Goal: Communication & Community: Answer question/provide support

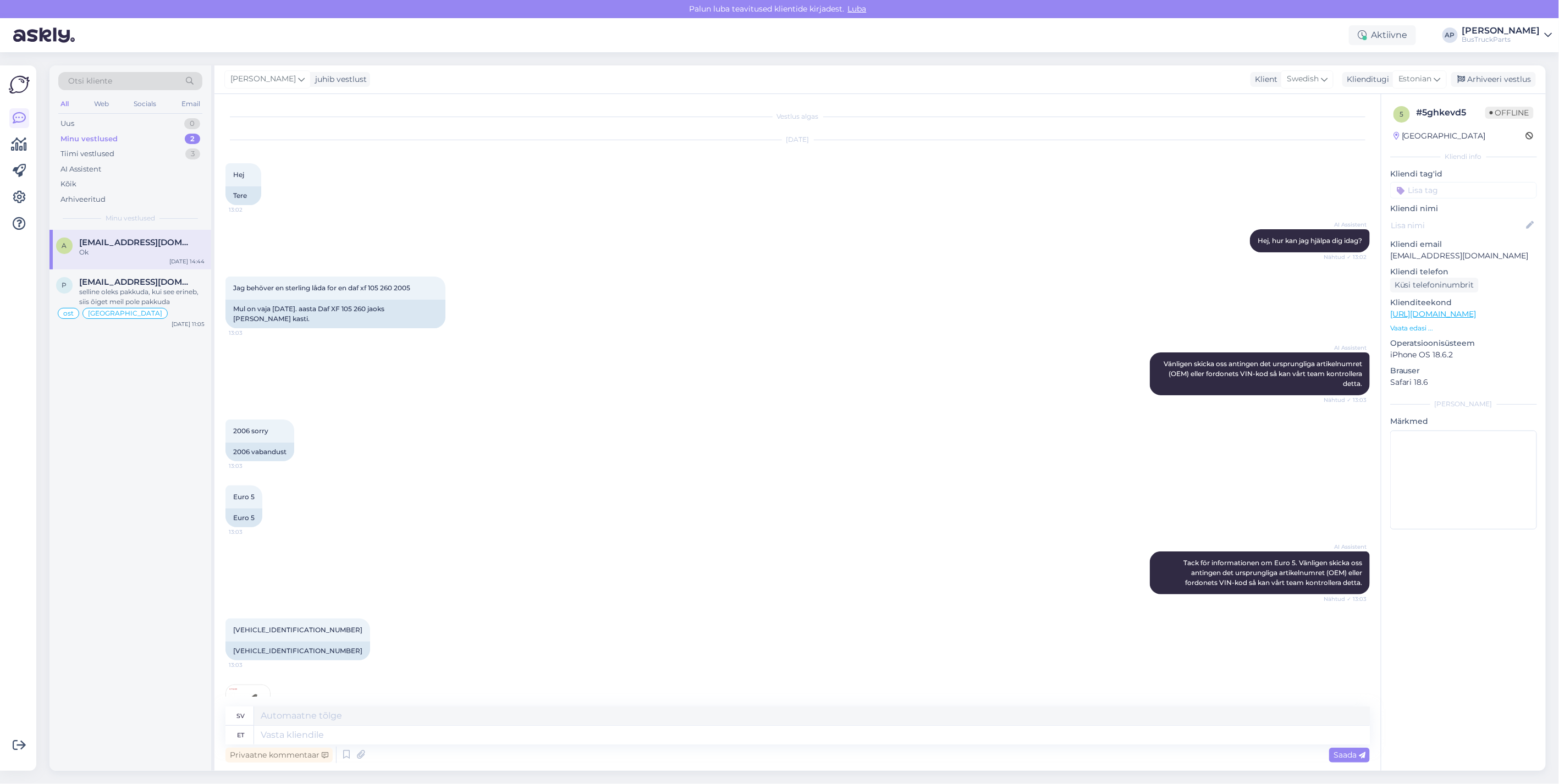
scroll to position [2447, 0]
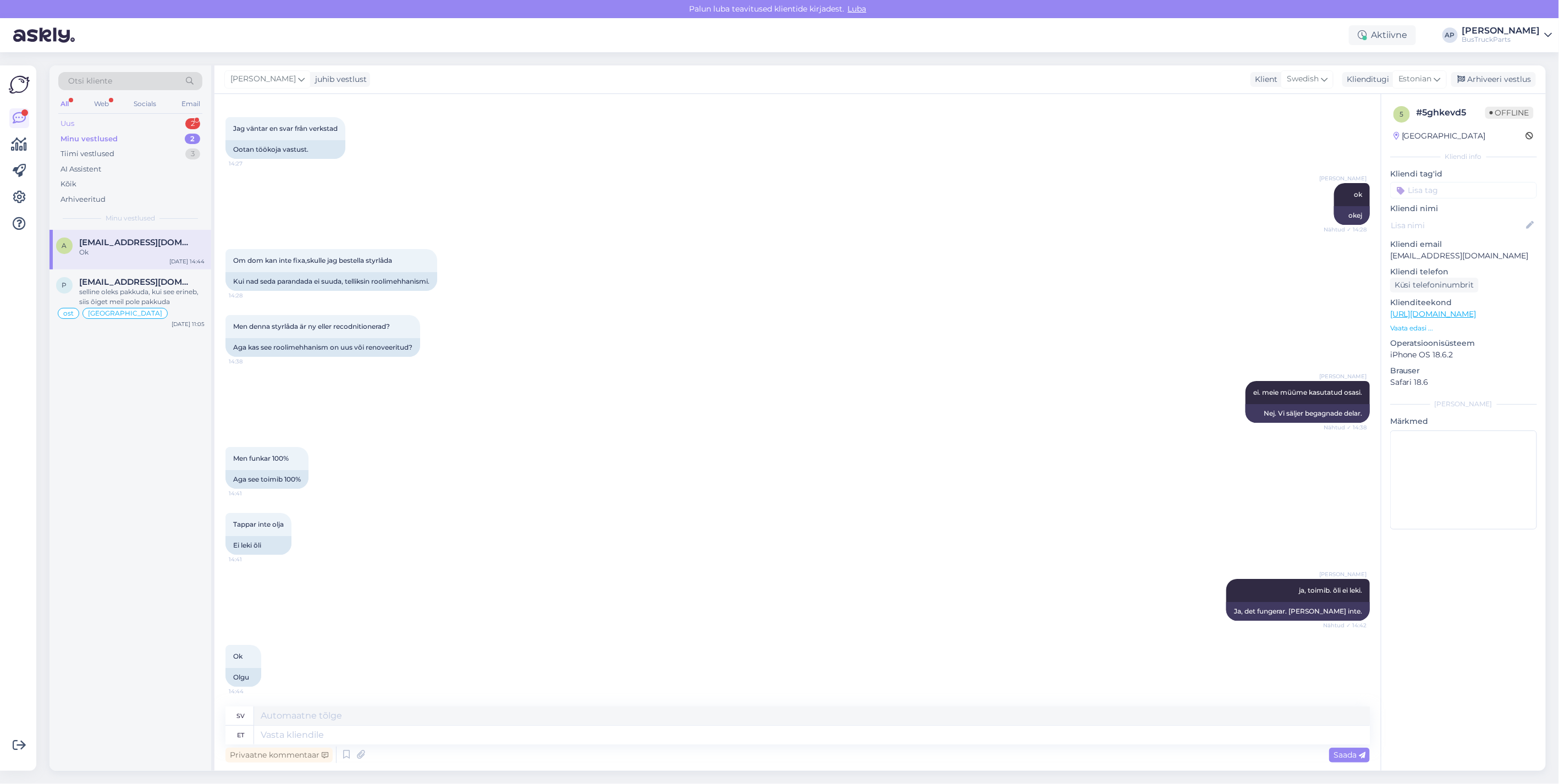
click at [76, 119] on div "Uus 2" at bounding box center [130, 123] width 144 height 15
click at [117, 277] on span "[EMAIL_ADDRESS][DOMAIN_NAME]" at bounding box center [136, 282] width 114 height 10
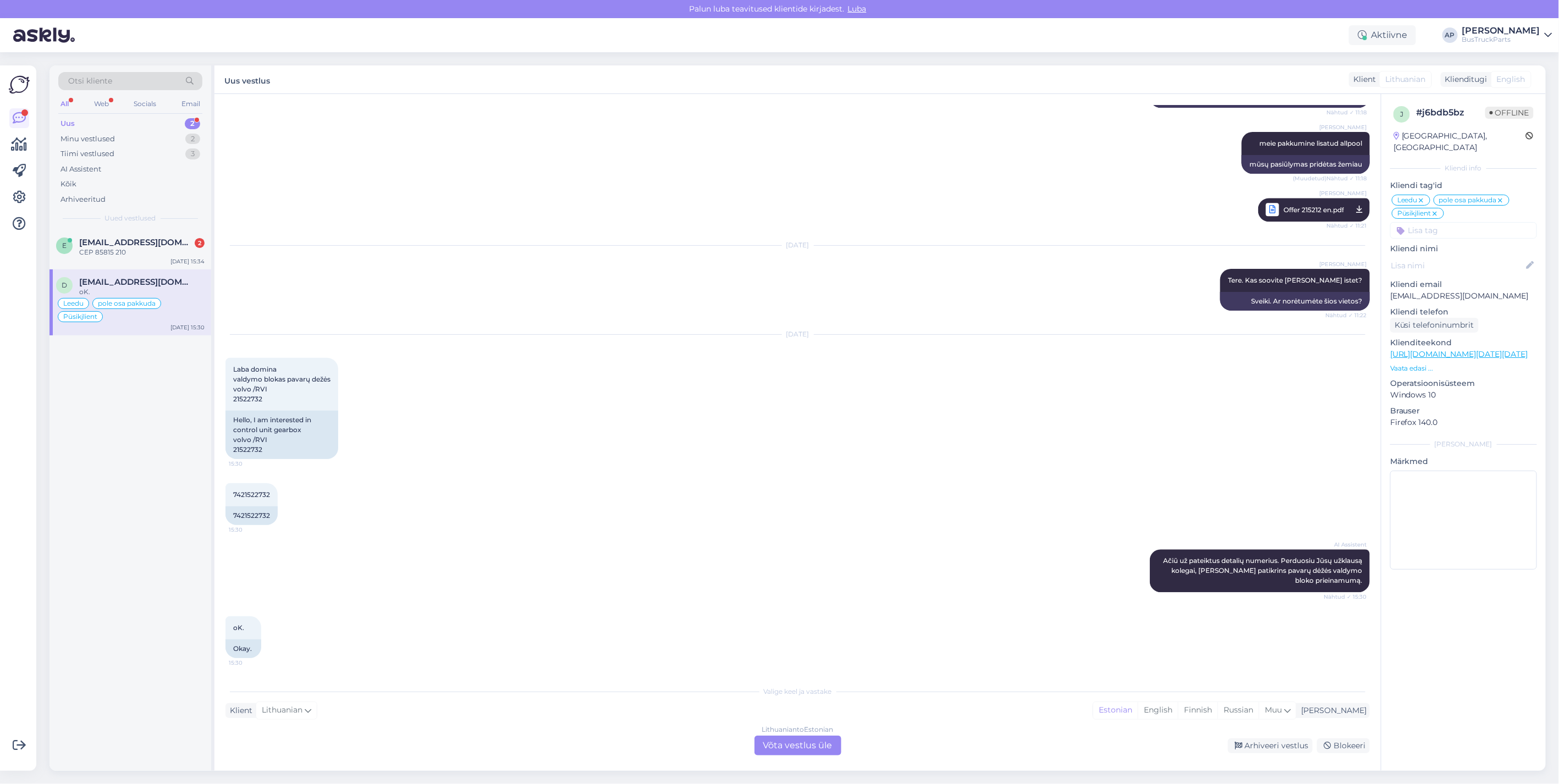
scroll to position [1688, 0]
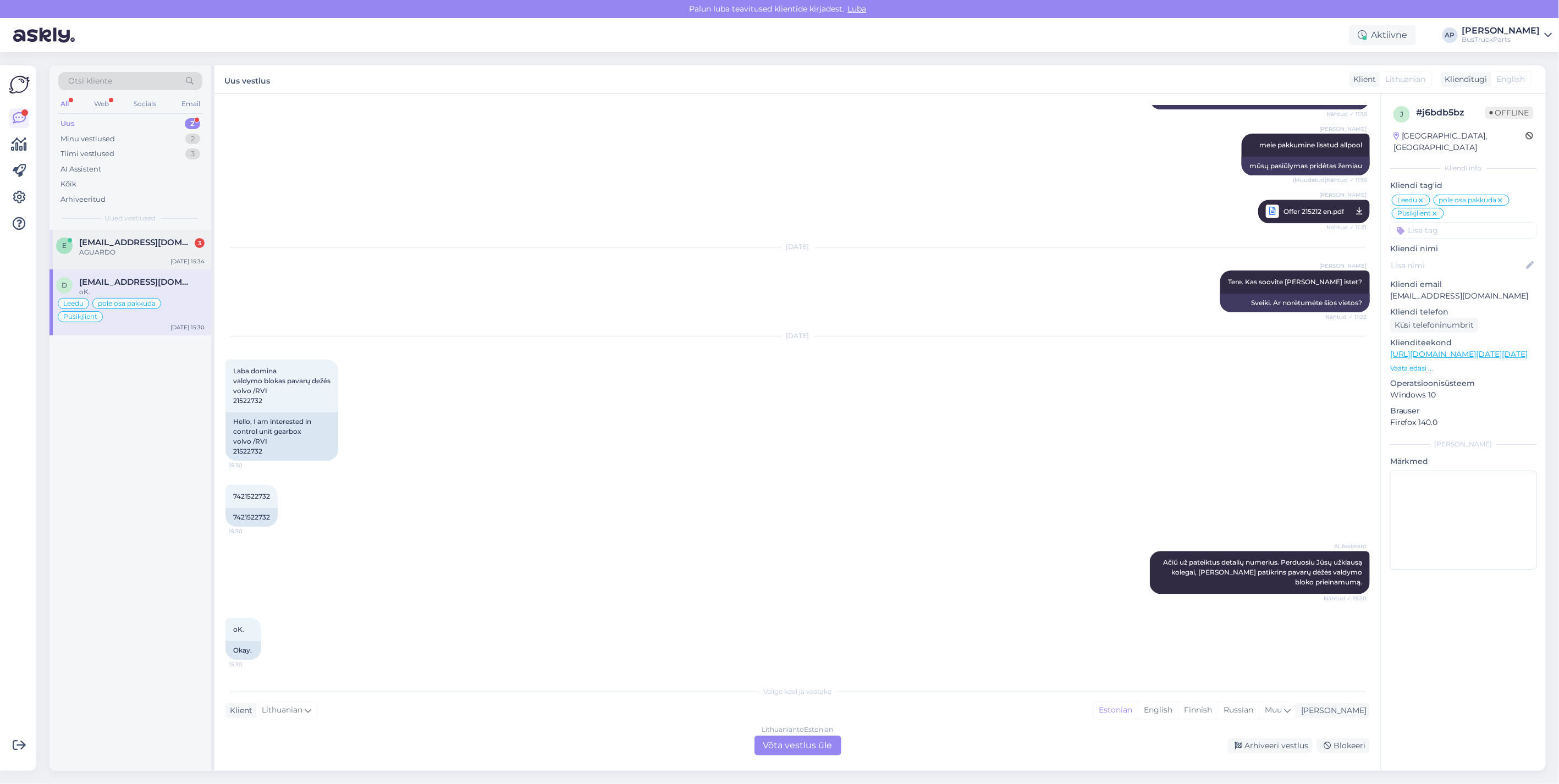
click at [111, 238] on span "[EMAIL_ADDRESS][DOMAIN_NAME]" at bounding box center [136, 243] width 114 height 10
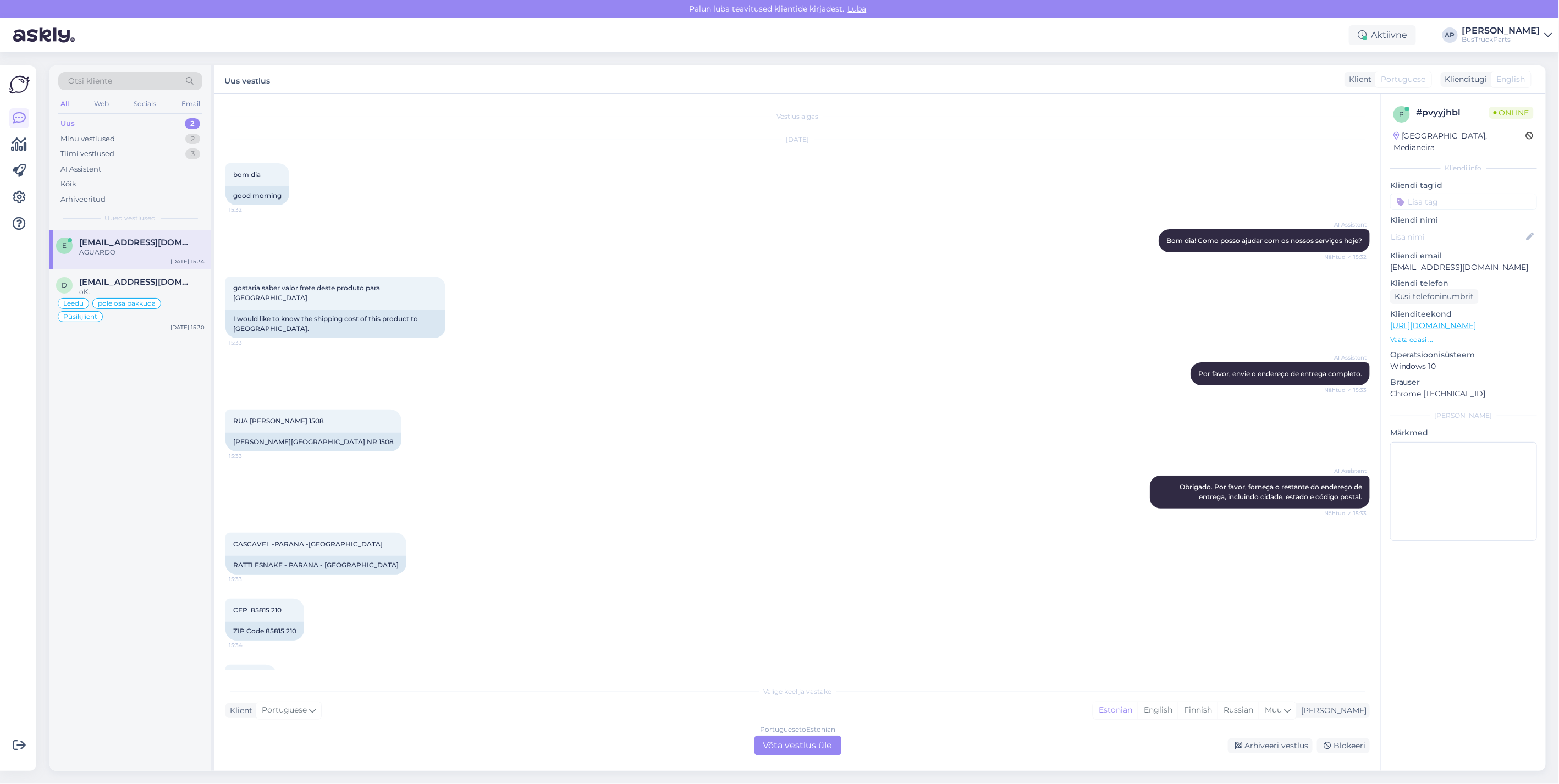
scroll to position [38, 0]
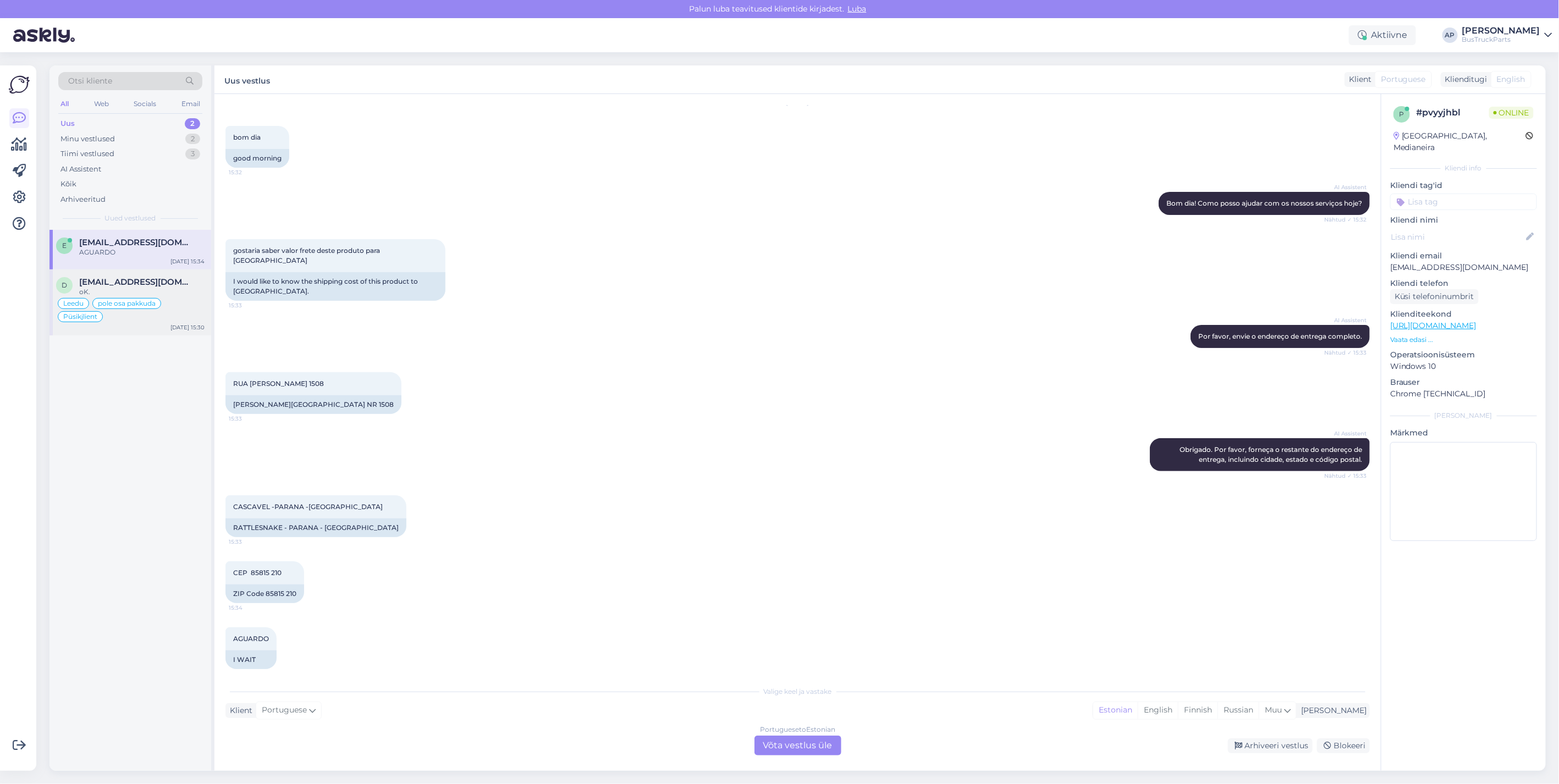
click at [117, 281] on span "[EMAIL_ADDRESS][DOMAIN_NAME]" at bounding box center [136, 282] width 114 height 10
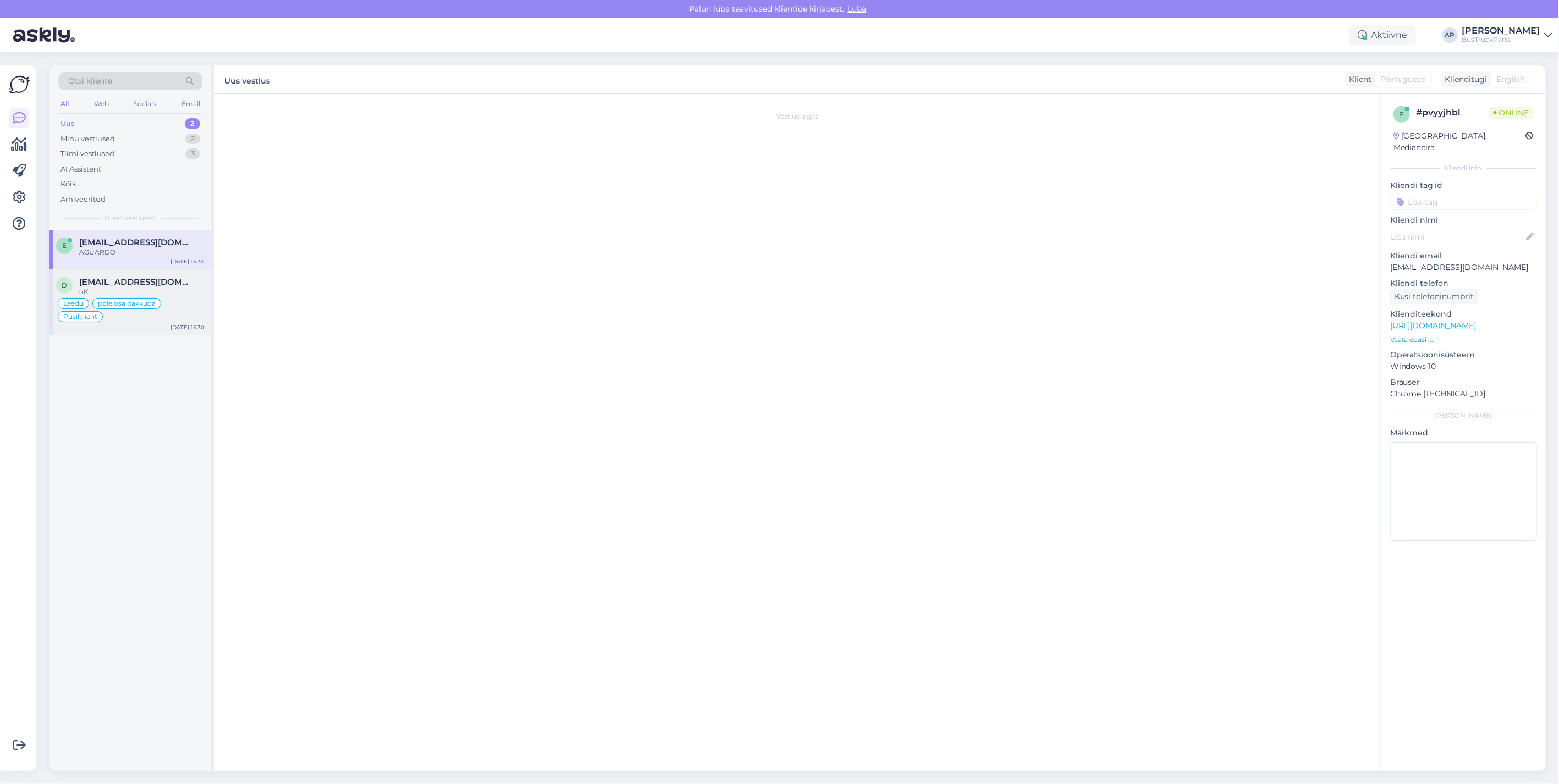
scroll to position [1688, 0]
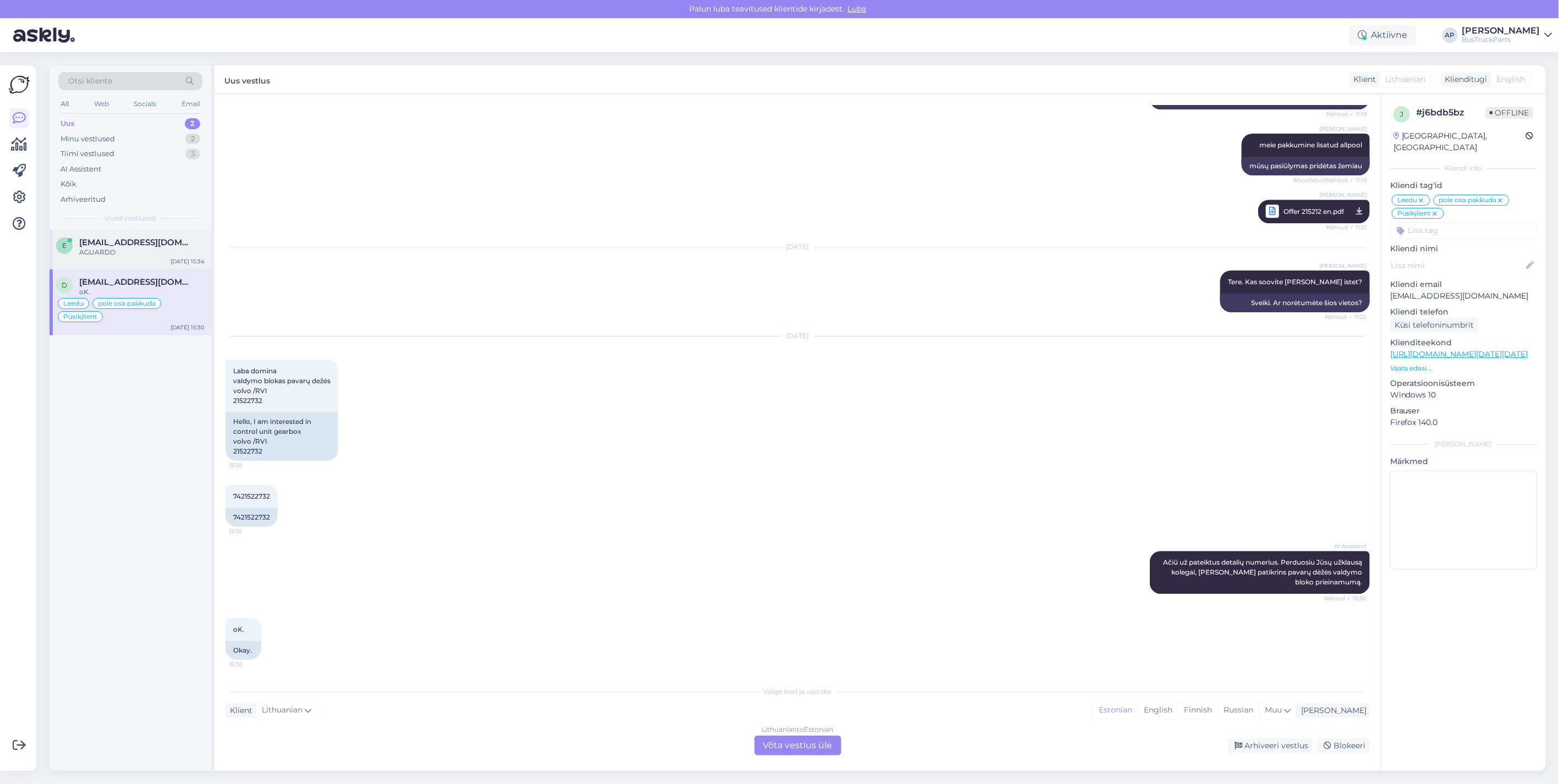
click at [111, 246] on span "[EMAIL_ADDRESS][DOMAIN_NAME]" at bounding box center [136, 243] width 114 height 10
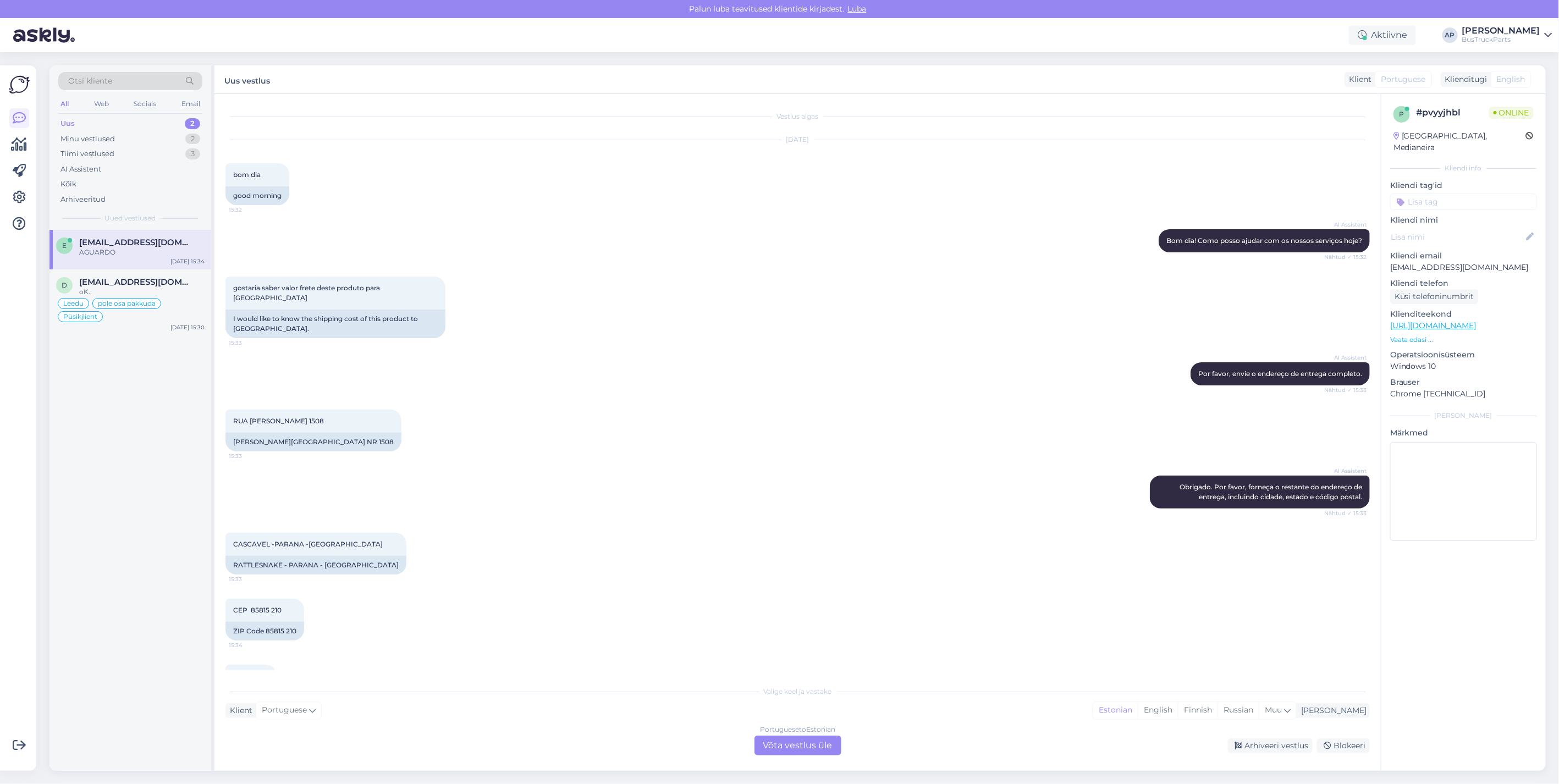
scroll to position [38, 0]
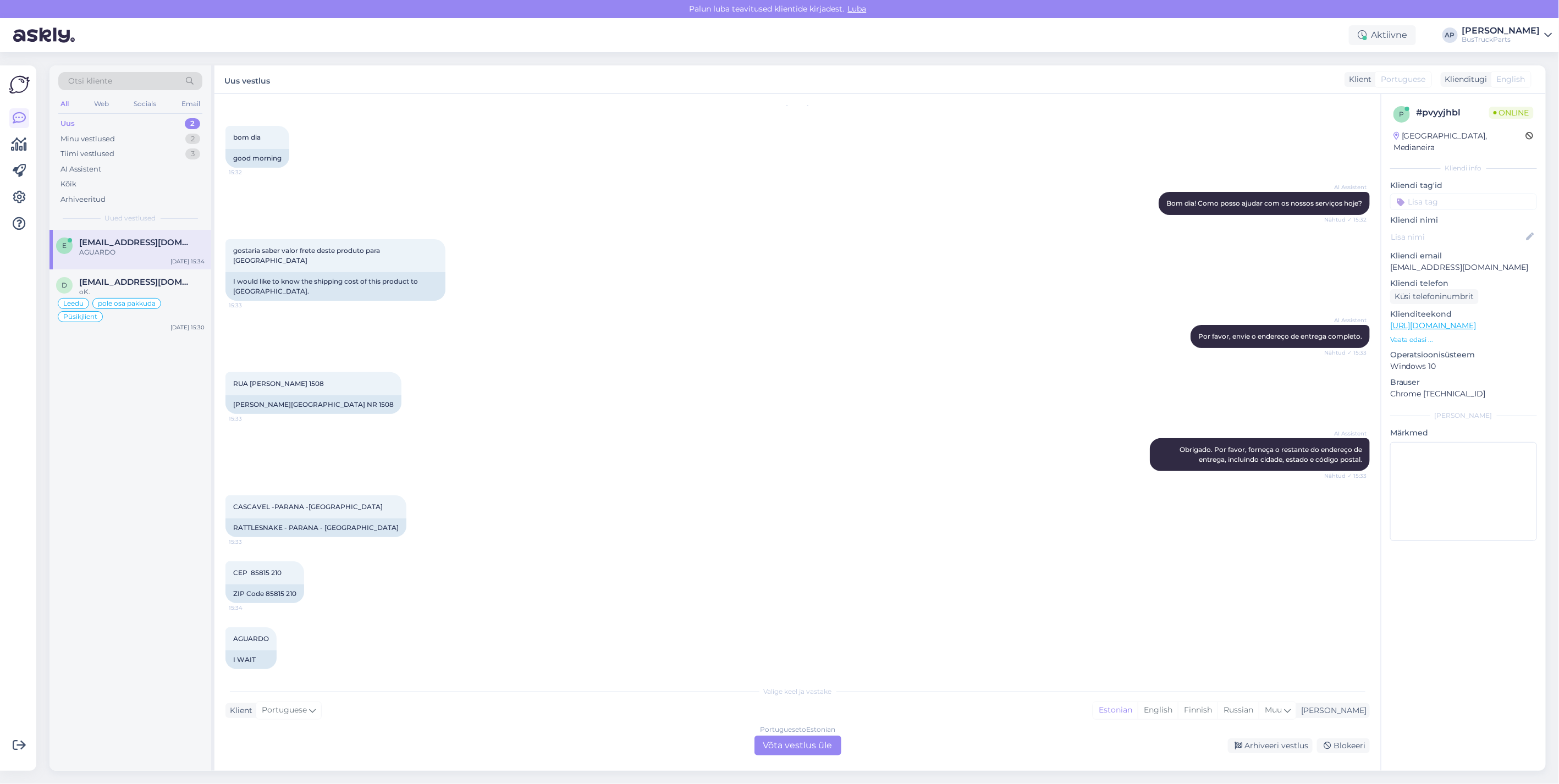
click at [796, 739] on div "Portuguese to Estonian Võta vestlus üle" at bounding box center [798, 745] width 87 height 20
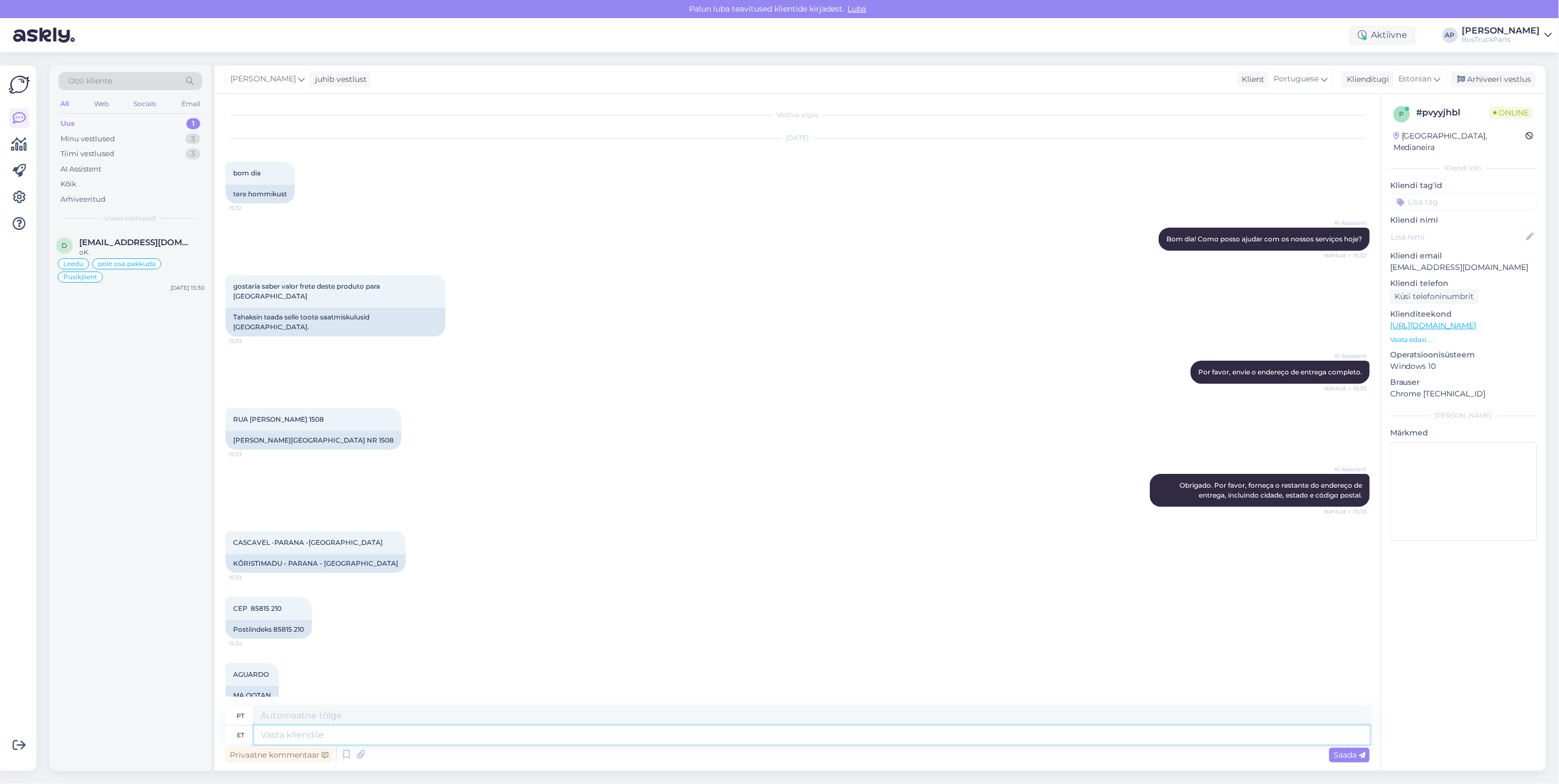
click at [319, 734] on textarea at bounding box center [812, 734] width 1116 height 19
type textarea "tere"
type textarea "olá"
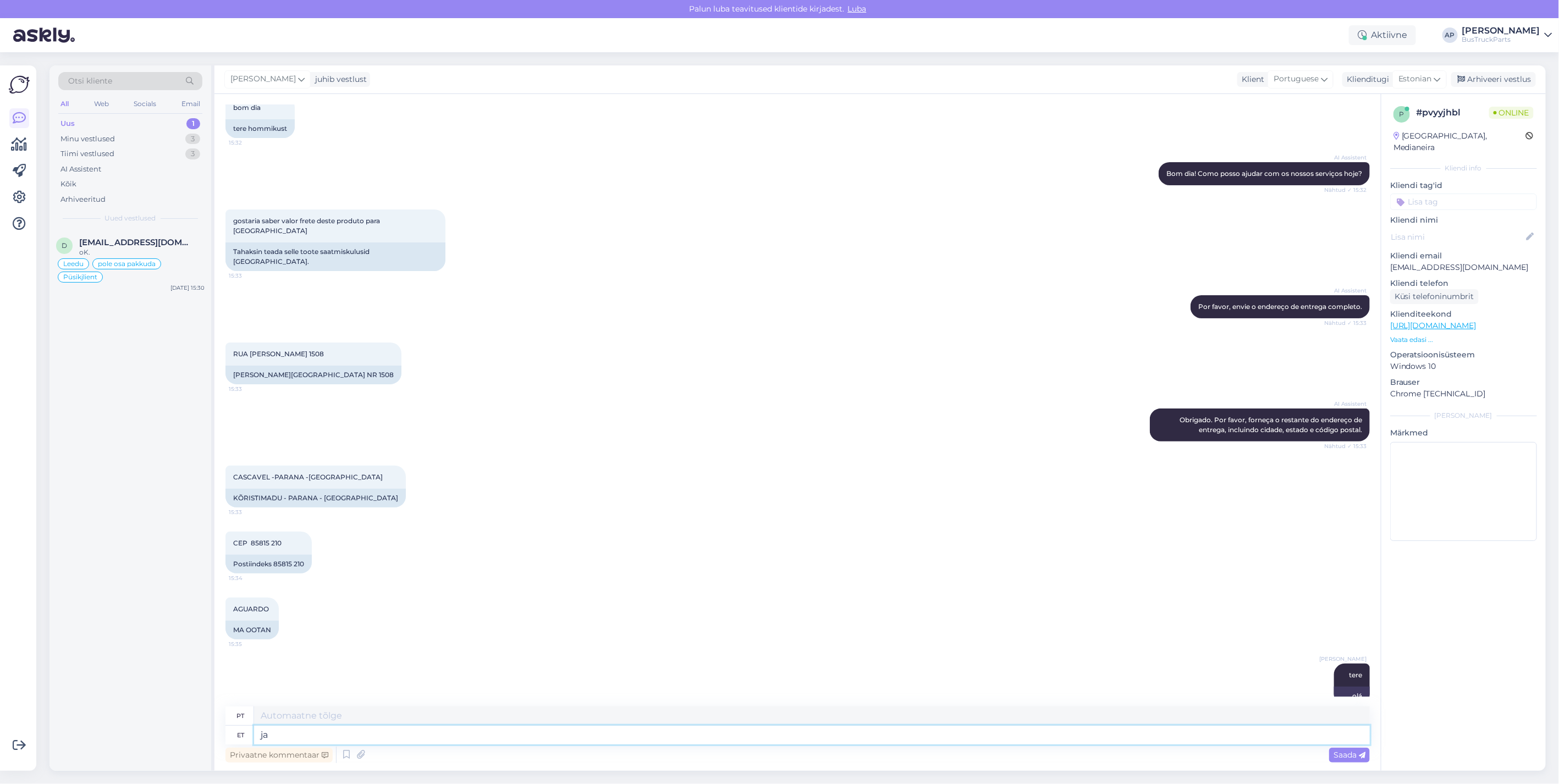
type textarea "ja"
type textarea "e"
type textarea "j"
type textarea "transpordi h"
type textarea "transporte"
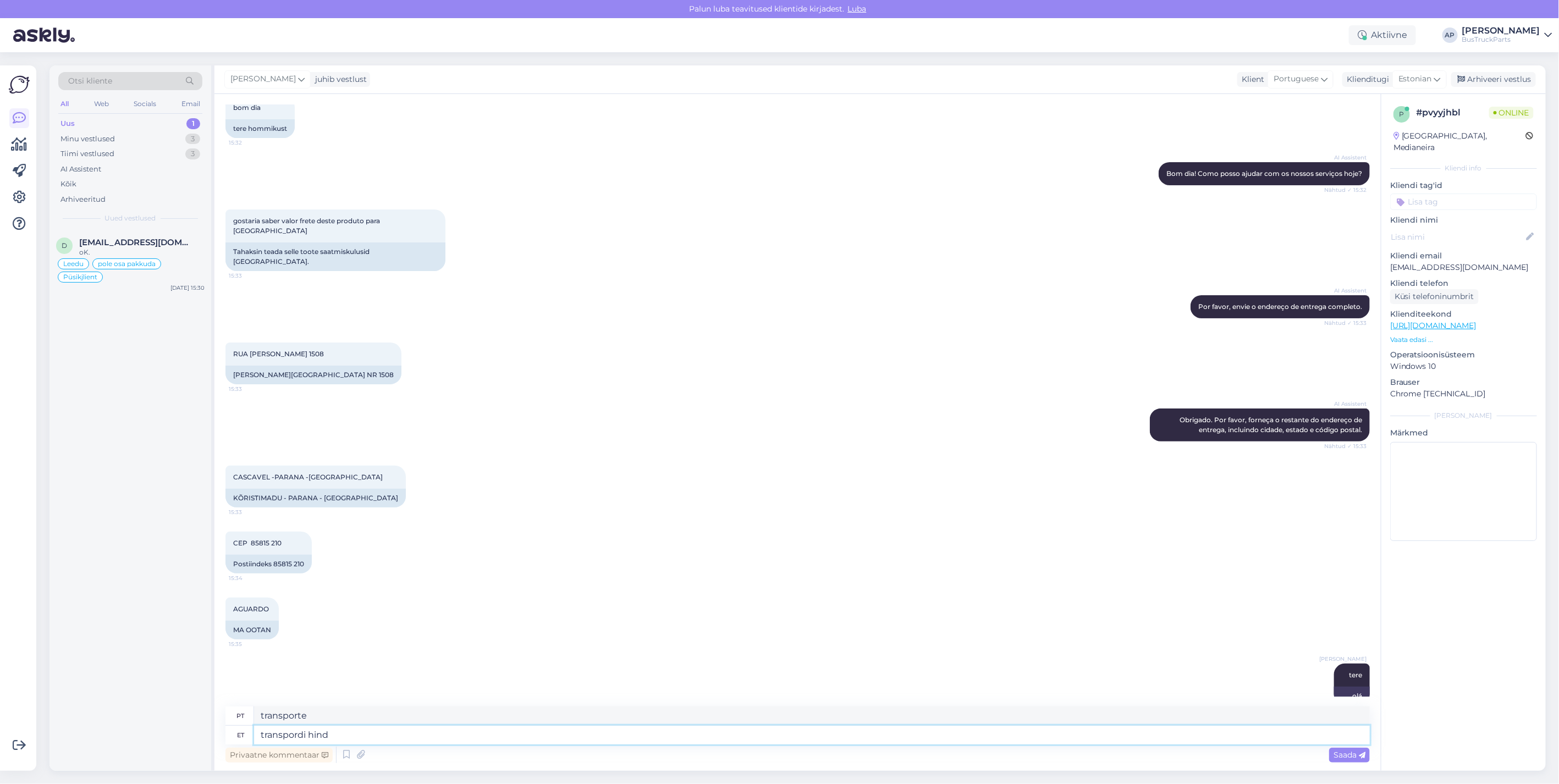
type textarea "transpordi hind s"
type textarea "preço do transporte"
type textarea "transpordi hind sõltub"
type textarea "O preço do transporte depende"
type textarea "transpordi hind sõltub paki s"
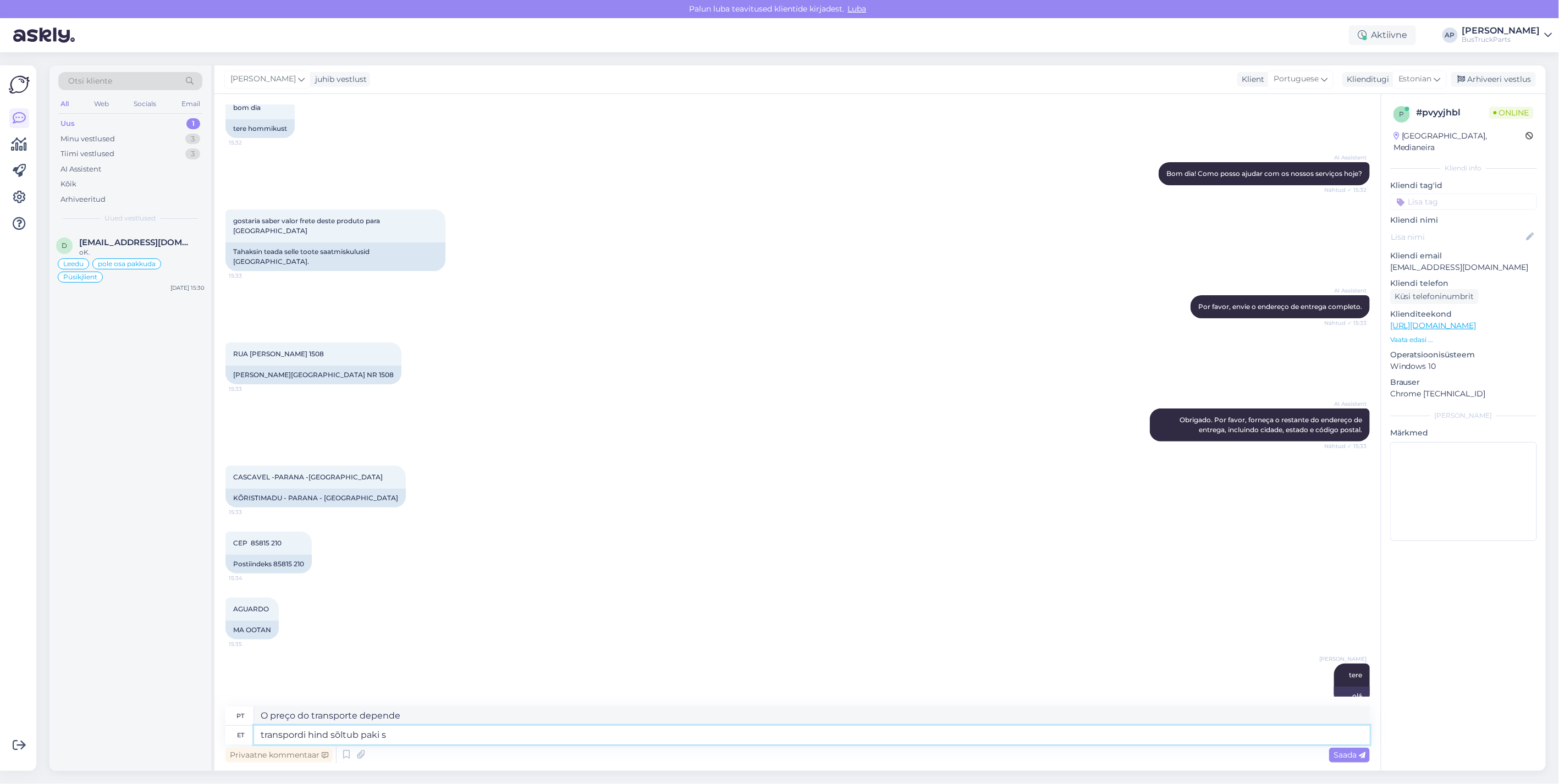
type textarea "O preço do envio depende do pacote"
type textarea "transpordi hind sõltub paki suurusest"
type textarea "O preço do frete depende do tamanho do pacote."
type textarea "transpordi hind sõltub paki suurusest"
click at [1339, 754] on span "Saada" at bounding box center [1349, 754] width 32 height 10
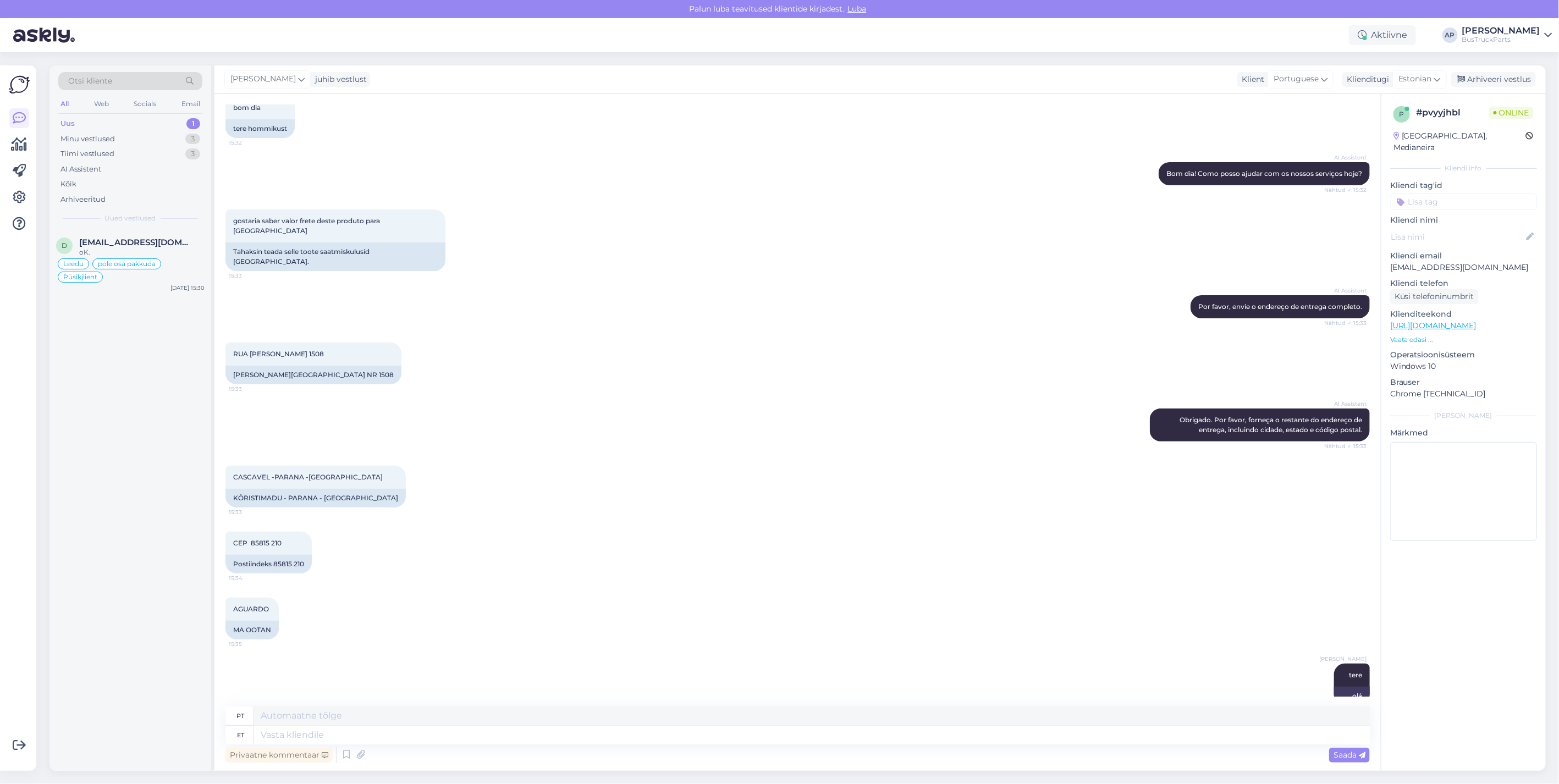
scroll to position [133, 0]
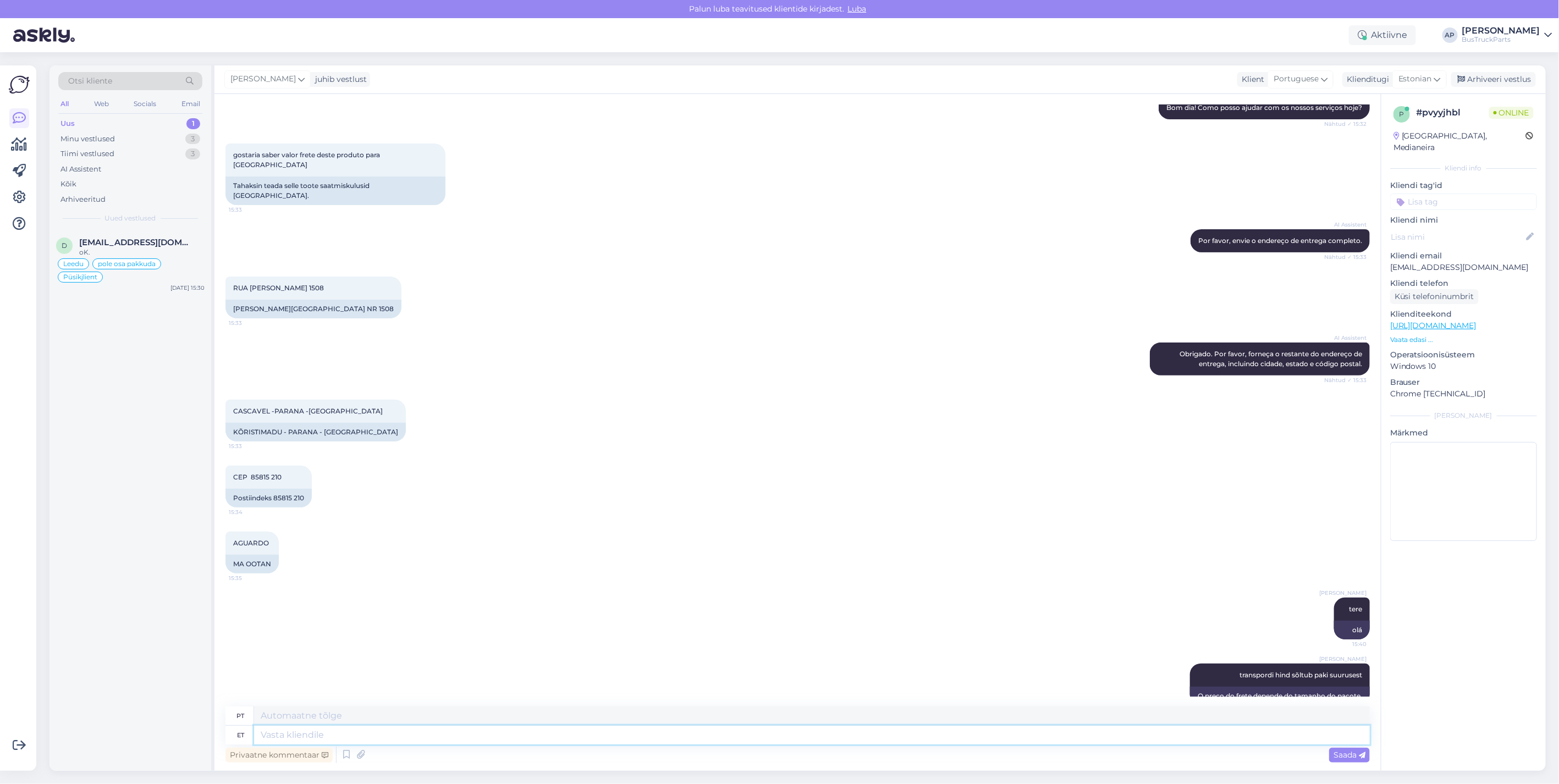
click at [355, 733] on textarea at bounding box center [812, 734] width 1116 height 19
type textarea "mida"
type textarea "o que"
type textarea "mida soovite"
type textarea "o que você quer"
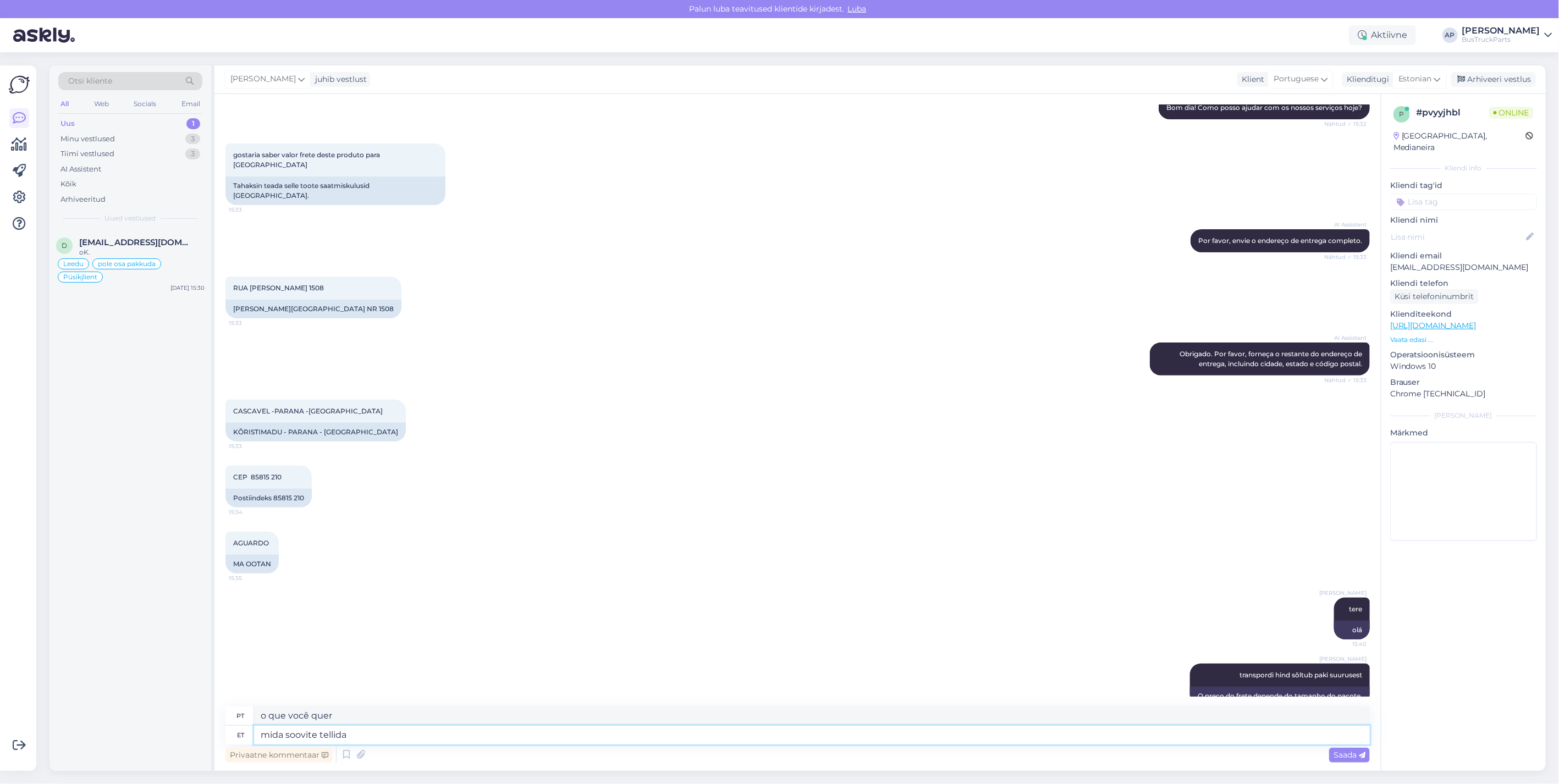
type textarea "mida soovite tellida?"
type textarea "O que você gostaria de pedir?"
type textarea "mida soovite tellida?"
click at [1349, 752] on span "Saada" at bounding box center [1349, 754] width 32 height 10
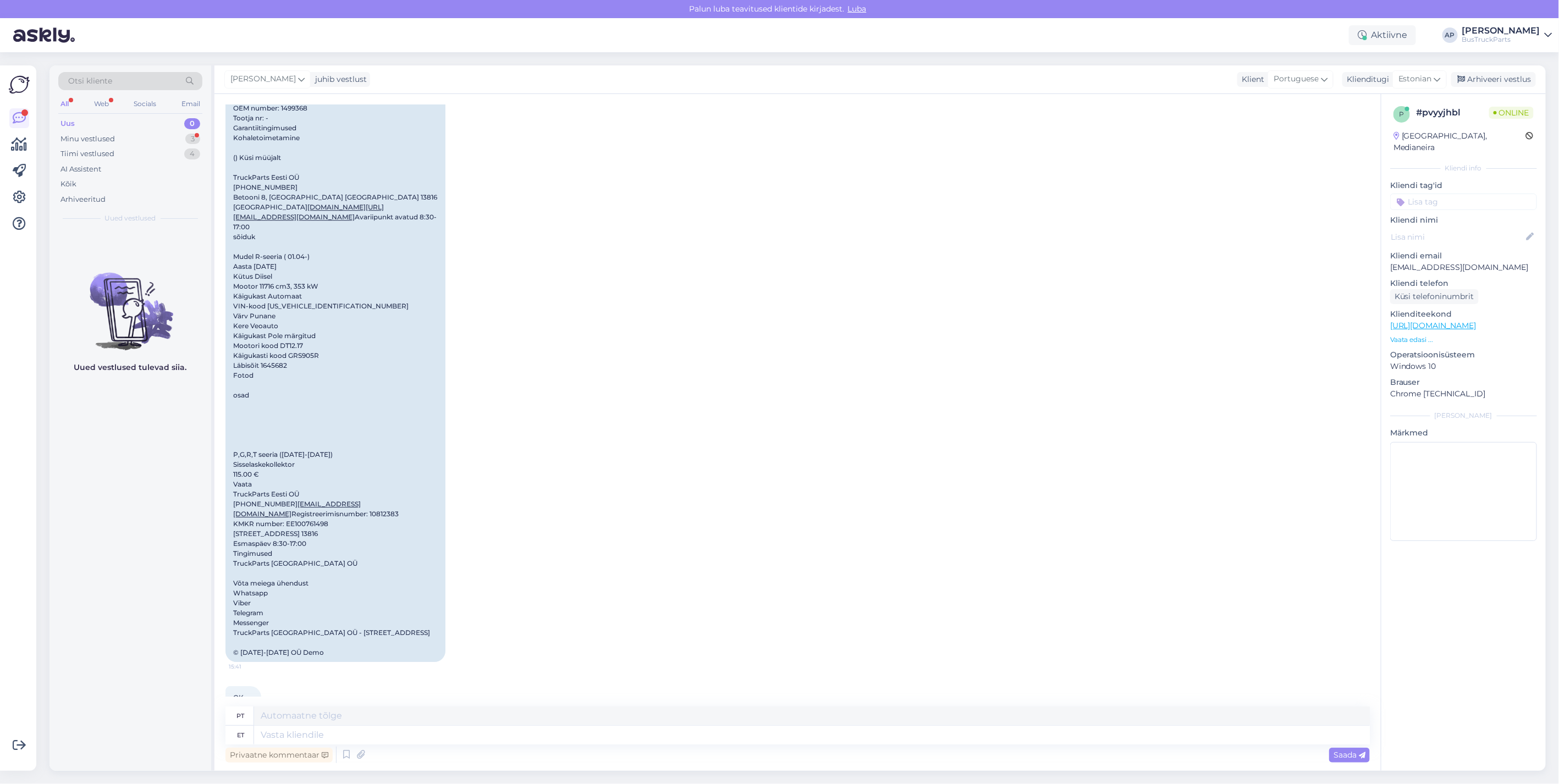
scroll to position [2068, 0]
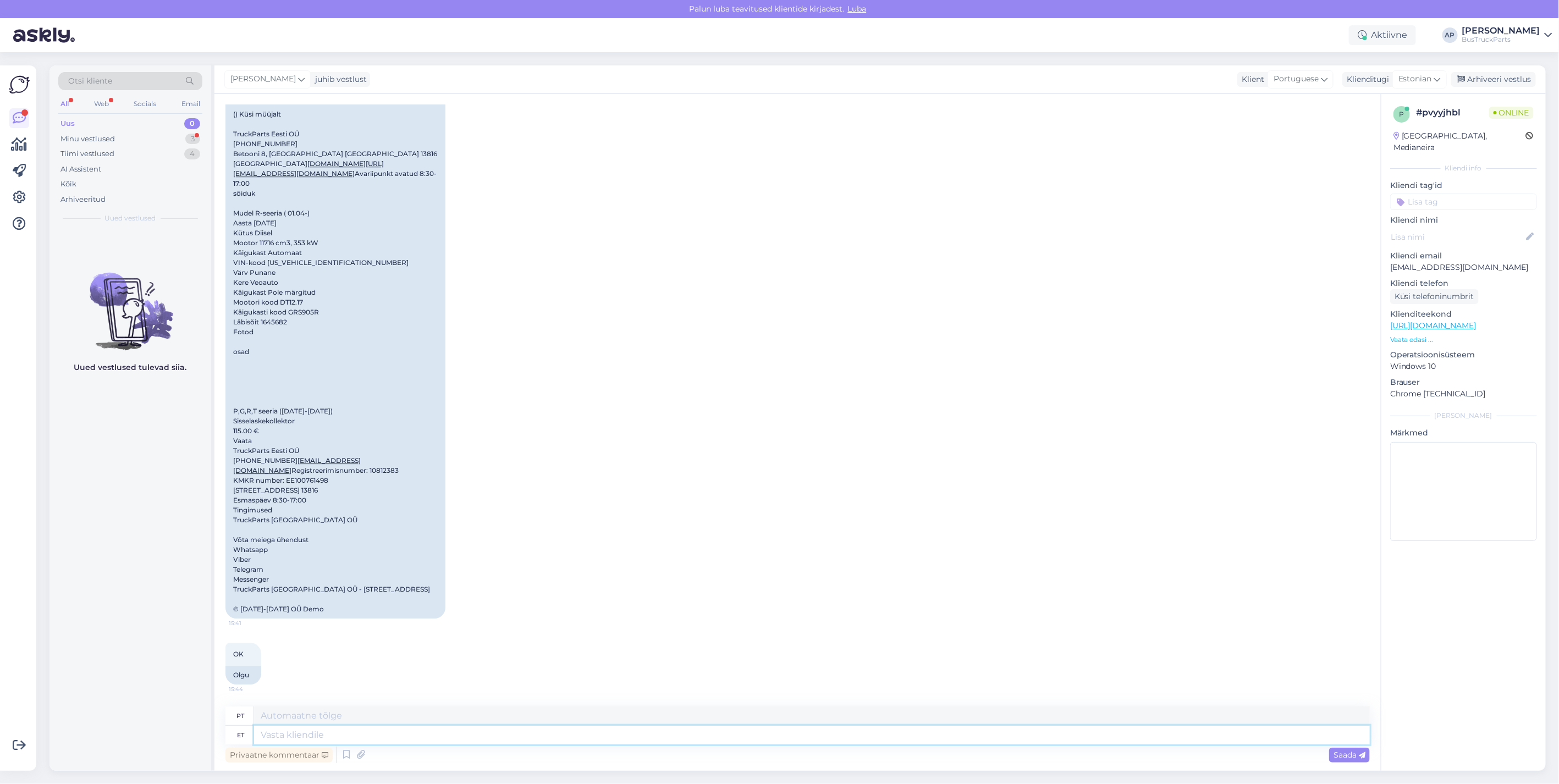
click at [312, 736] on textarea at bounding box center [812, 734] width 1116 height 19
type textarea "t"
type textarea "você"
type textarea "kas"
type textarea "se"
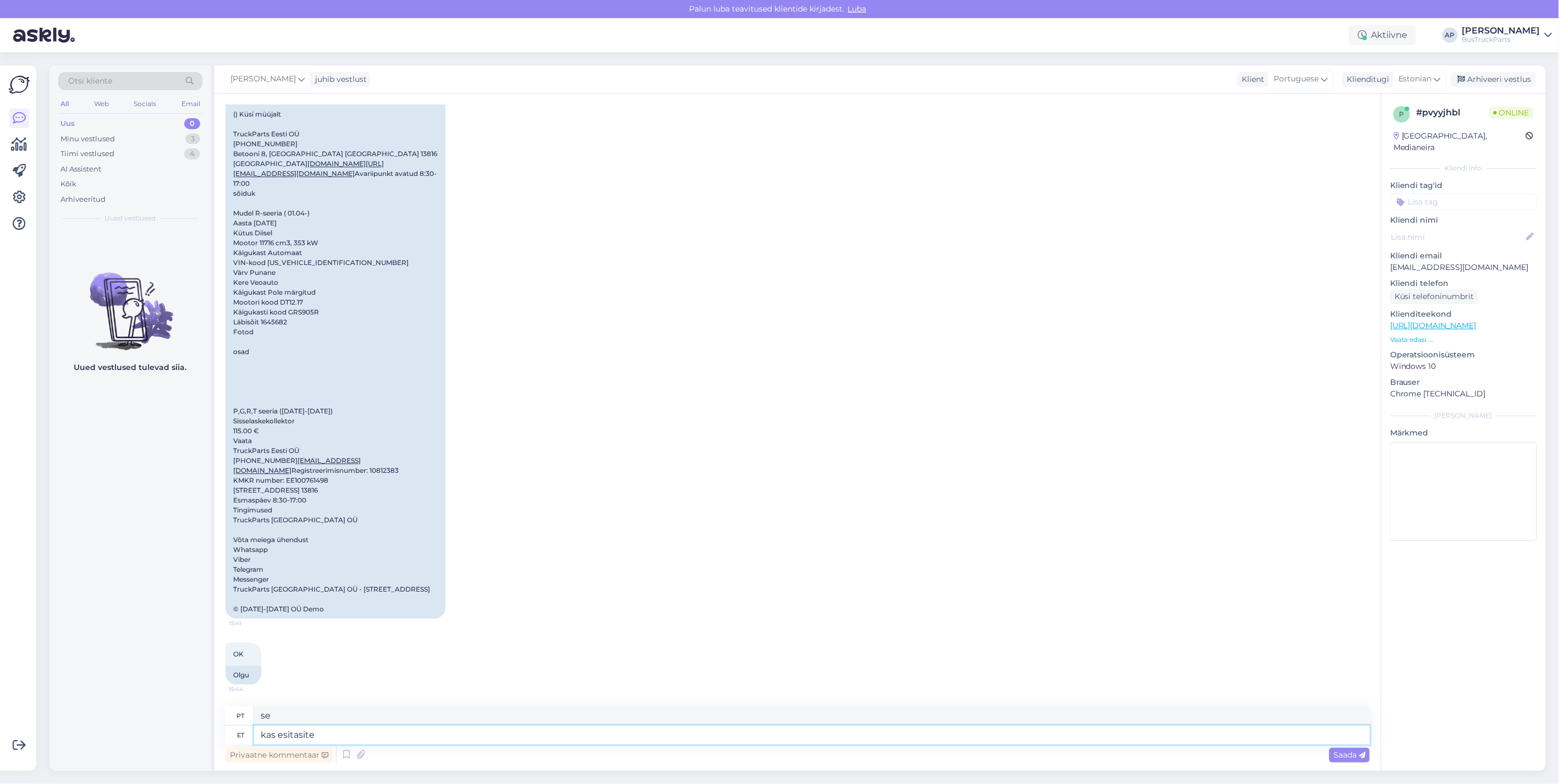
type textarea "kas esitasite"
type textarea "você enviou"
type textarea "kas esitasite sama k"
type textarea "você enviou o mesmo"
type textarea "kas esitasite sama küsimise"
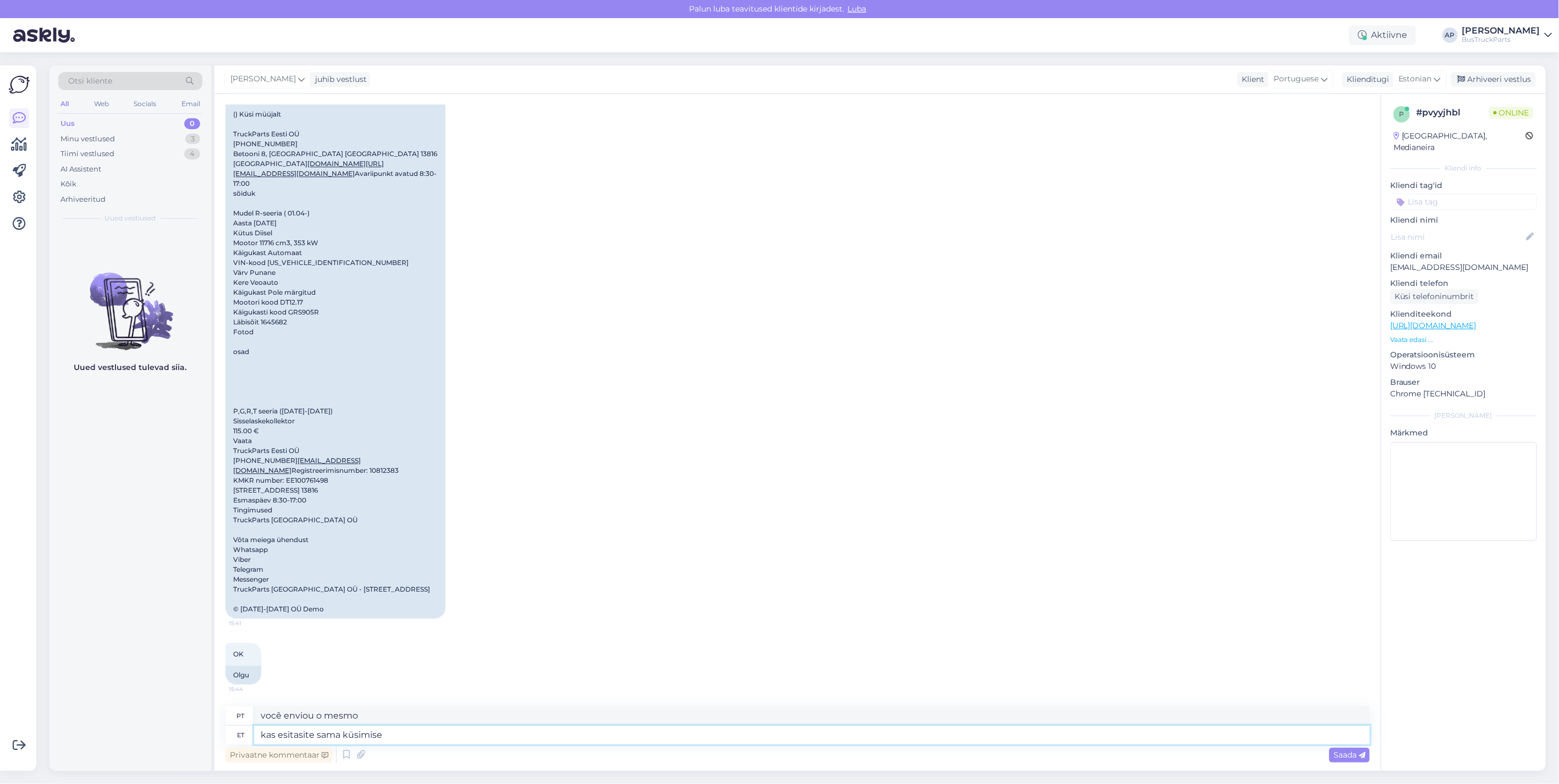
type textarea "você fez a mesma pergunta?"
type textarea "kas esitasite sama küsimise e"
type textarea "Você fez a mesma pergunta?"
type textarea "kas esitasite sama küsimise emailis?"
type textarea "Você fez a mesma pergunta em um e-mail?"
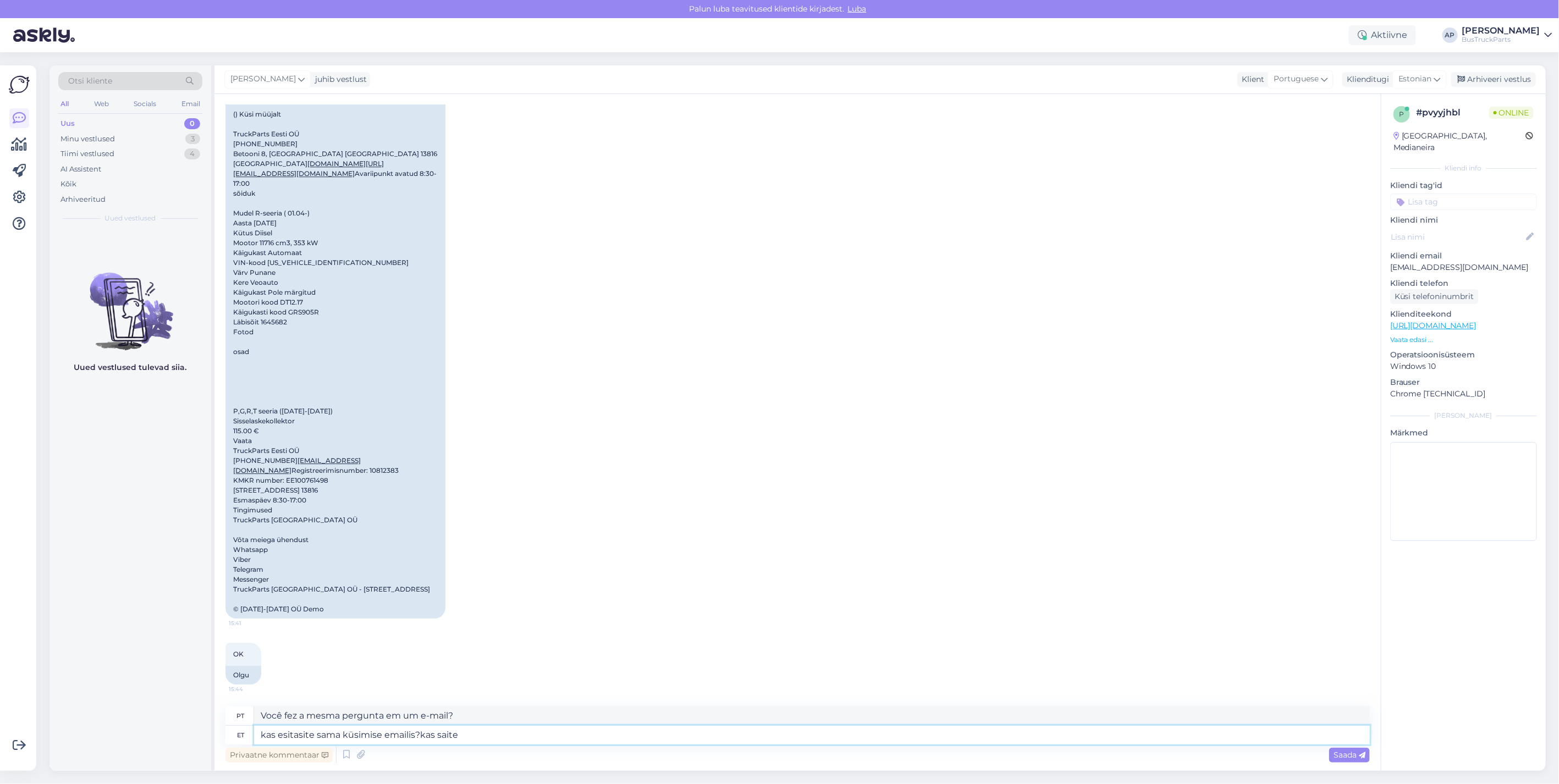
type textarea "kas esitasite sama küsimise emailis?kas saite"
type textarea "Você fez a mesma pergunta em um e-mail? Você recebeu"
type textarea "kas esitasite sama küsimise emailis?kas saite juba va"
type textarea "Você enviou a mesma solicitação por e-mail? [PERSON_NAME] a recebeu?"
type textarea "kas esitasite sama küsimise emailis?kas saite juba vastuse"
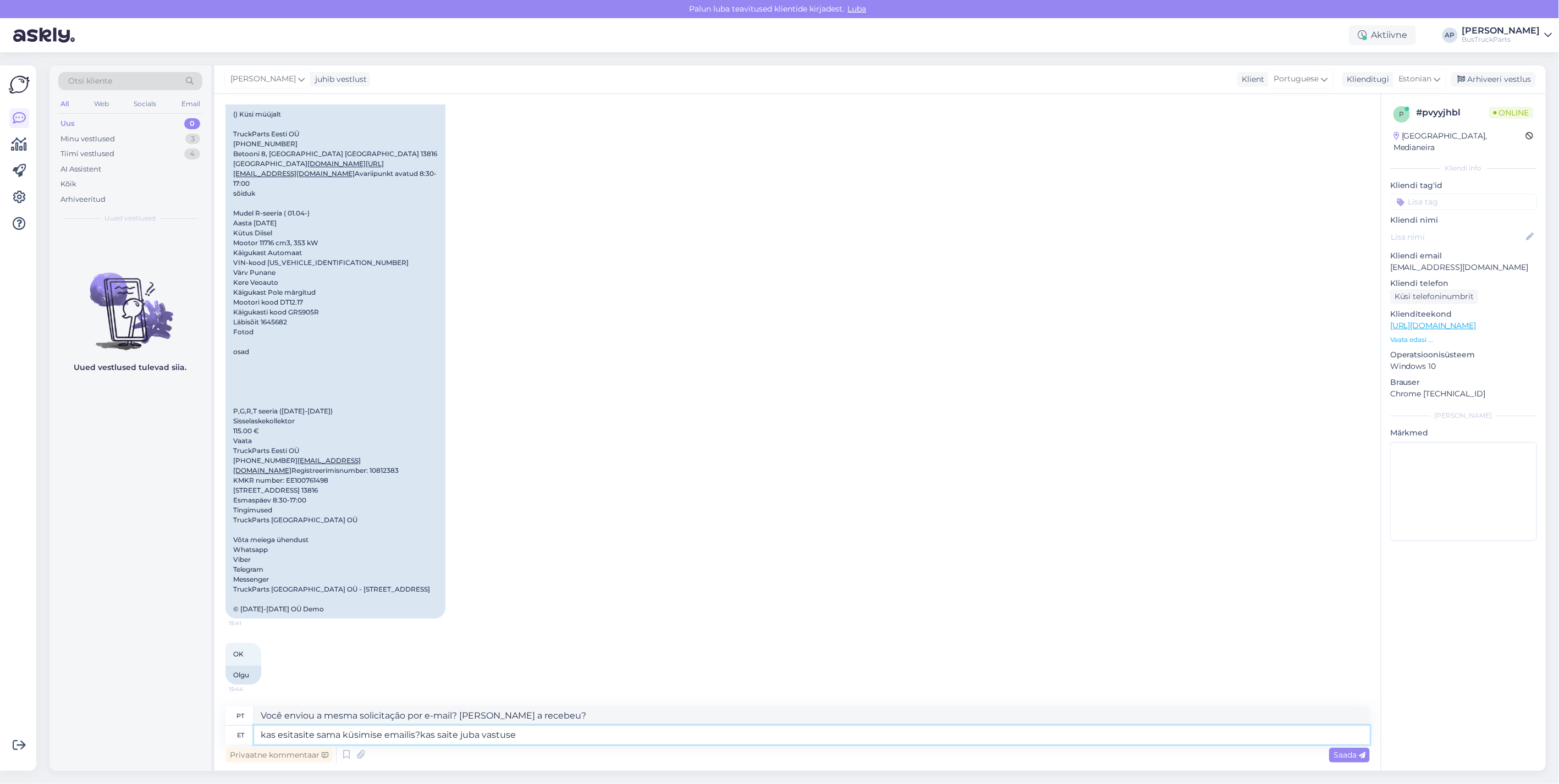
type textarea "Você fez a mesma pergunta por e-mail? [PERSON_NAME] recebeu uma resposta?"
click at [422, 734] on textarea "kas esitasite sama küsimise emailis?kas saite juba vastuse?" at bounding box center [812, 734] width 1116 height 19
click at [418, 734] on textarea "kas esitasite sama küsimise emailis?kas saite juba vastuse?" at bounding box center [812, 734] width 1116 height 19
type textarea "kas esitasite sama küsimise emailis? kas saite juba vastuse?"
click at [1341, 748] on div "Saada" at bounding box center [1349, 755] width 41 height 15
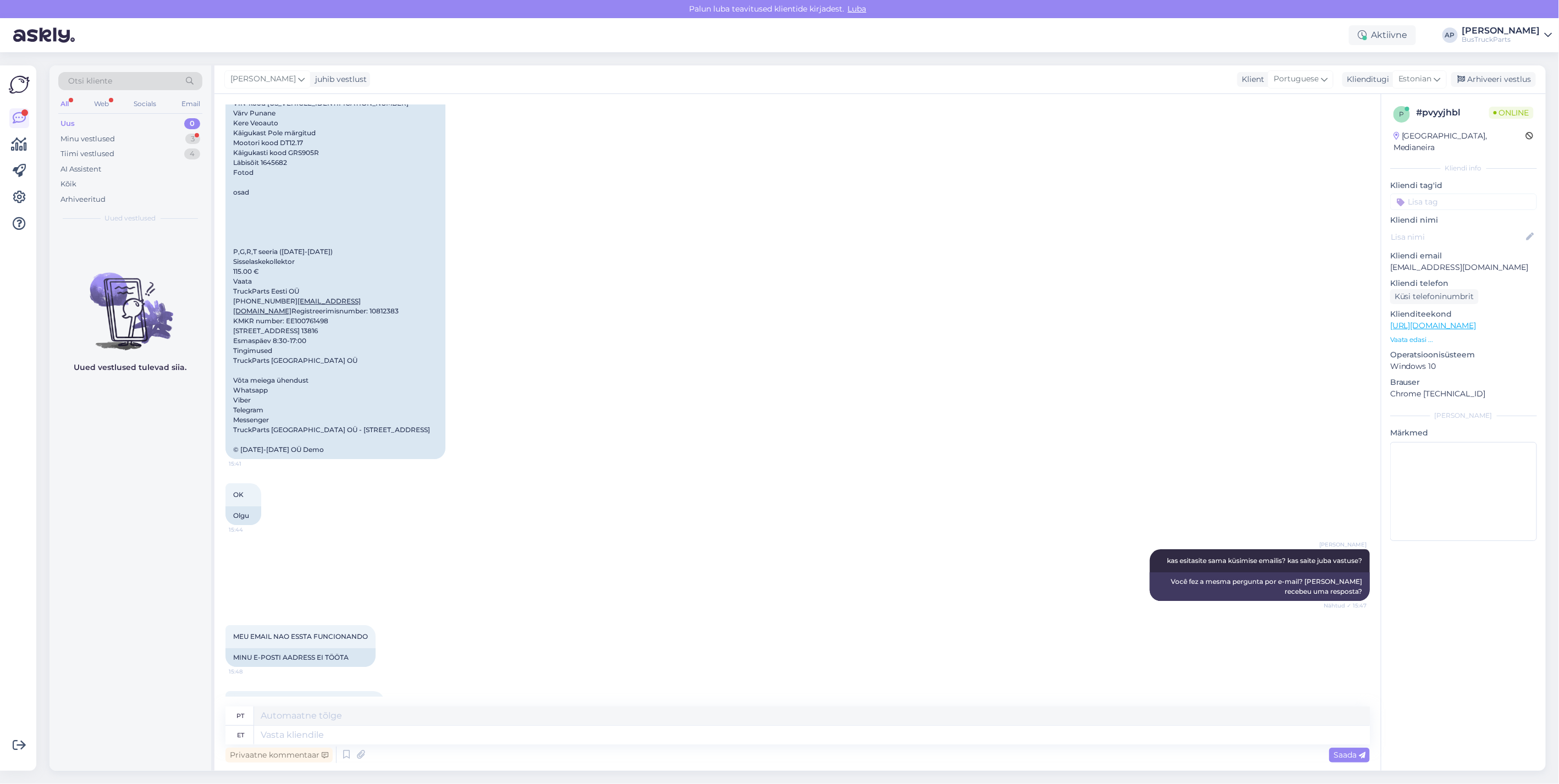
scroll to position [2276, 0]
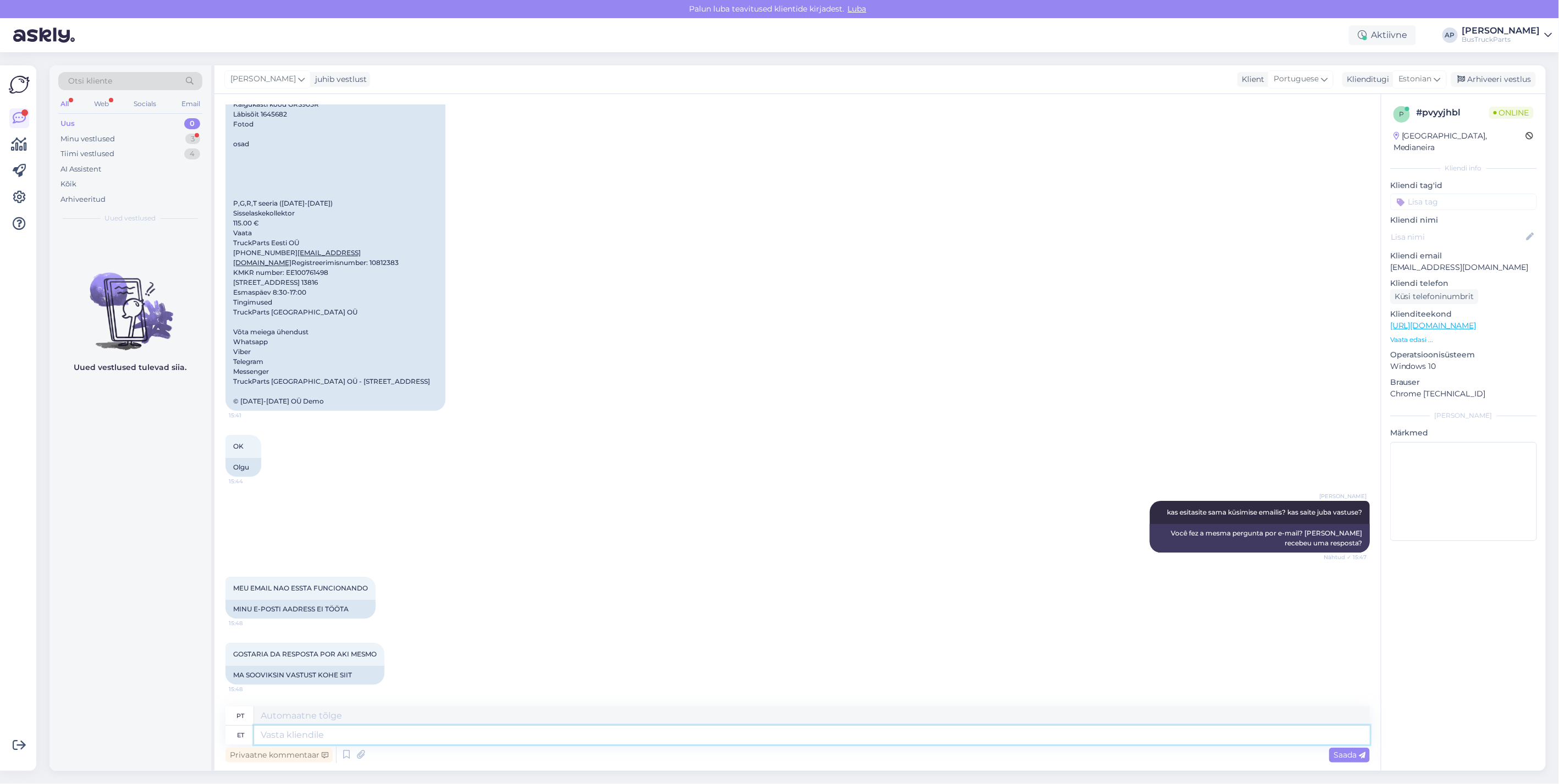
click at [275, 738] on textarea at bounding box center [812, 734] width 1116 height 19
type textarea "transort"
type textarea "transporte"
type textarea "transort on"
type textarea "transporte é"
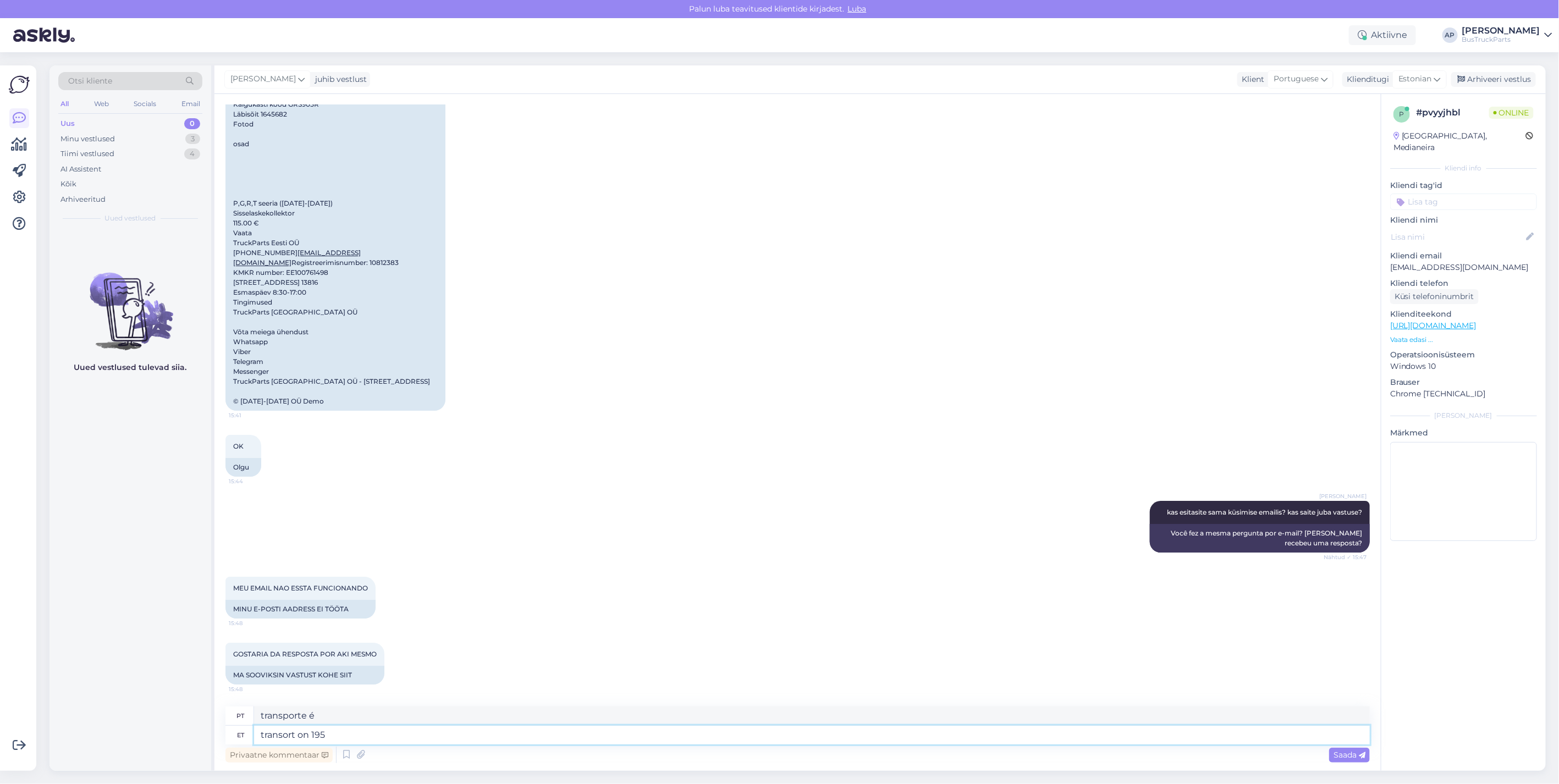
type textarea "transort on 195"
type textarea "o transporte é 195"
type textarea "transort on 195 euri"
type textarea "O frete é de 195 euros."
type textarea "transort on 195 euri"
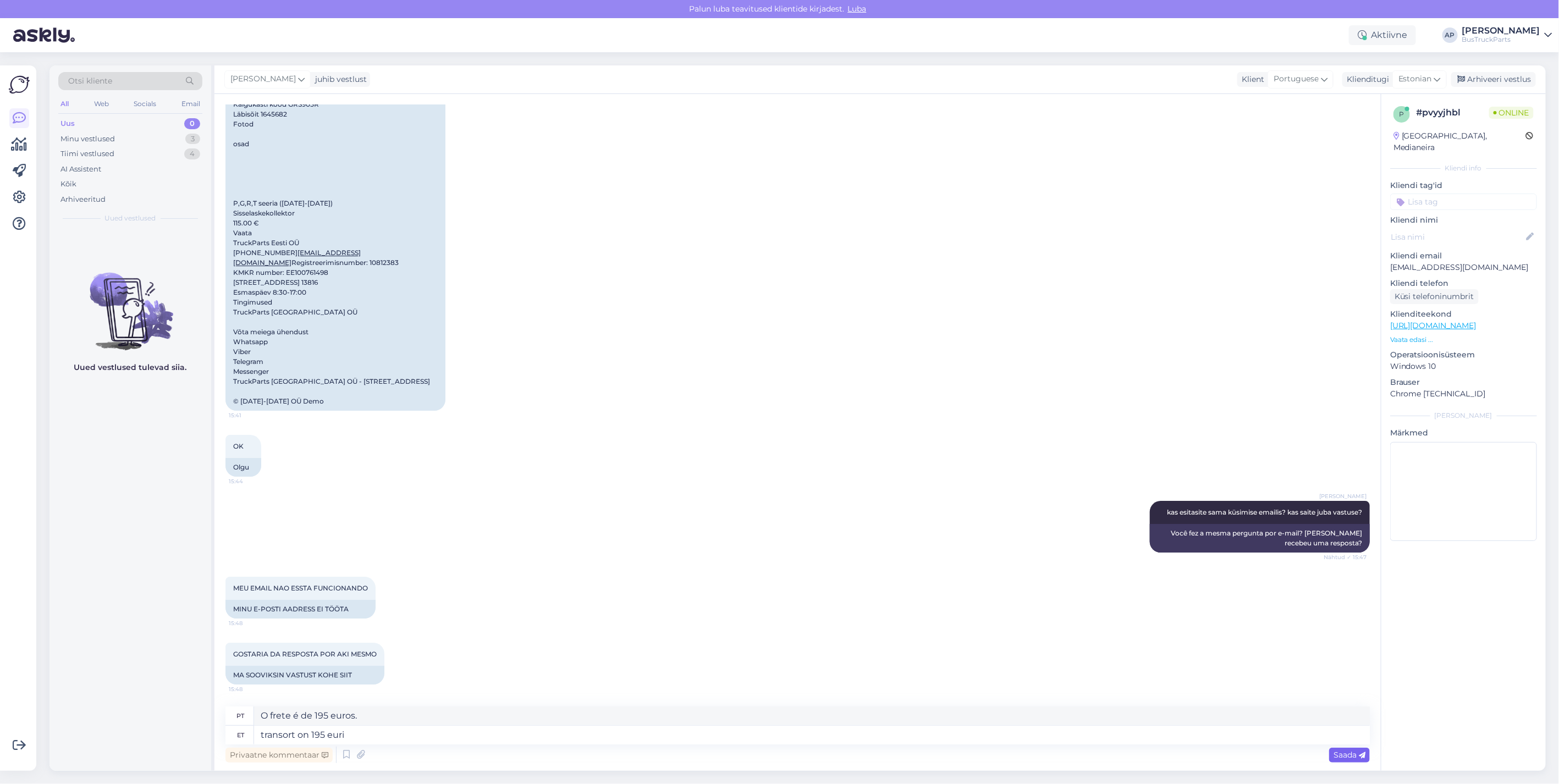
click at [1359, 750] on span "Saada" at bounding box center [1349, 754] width 32 height 10
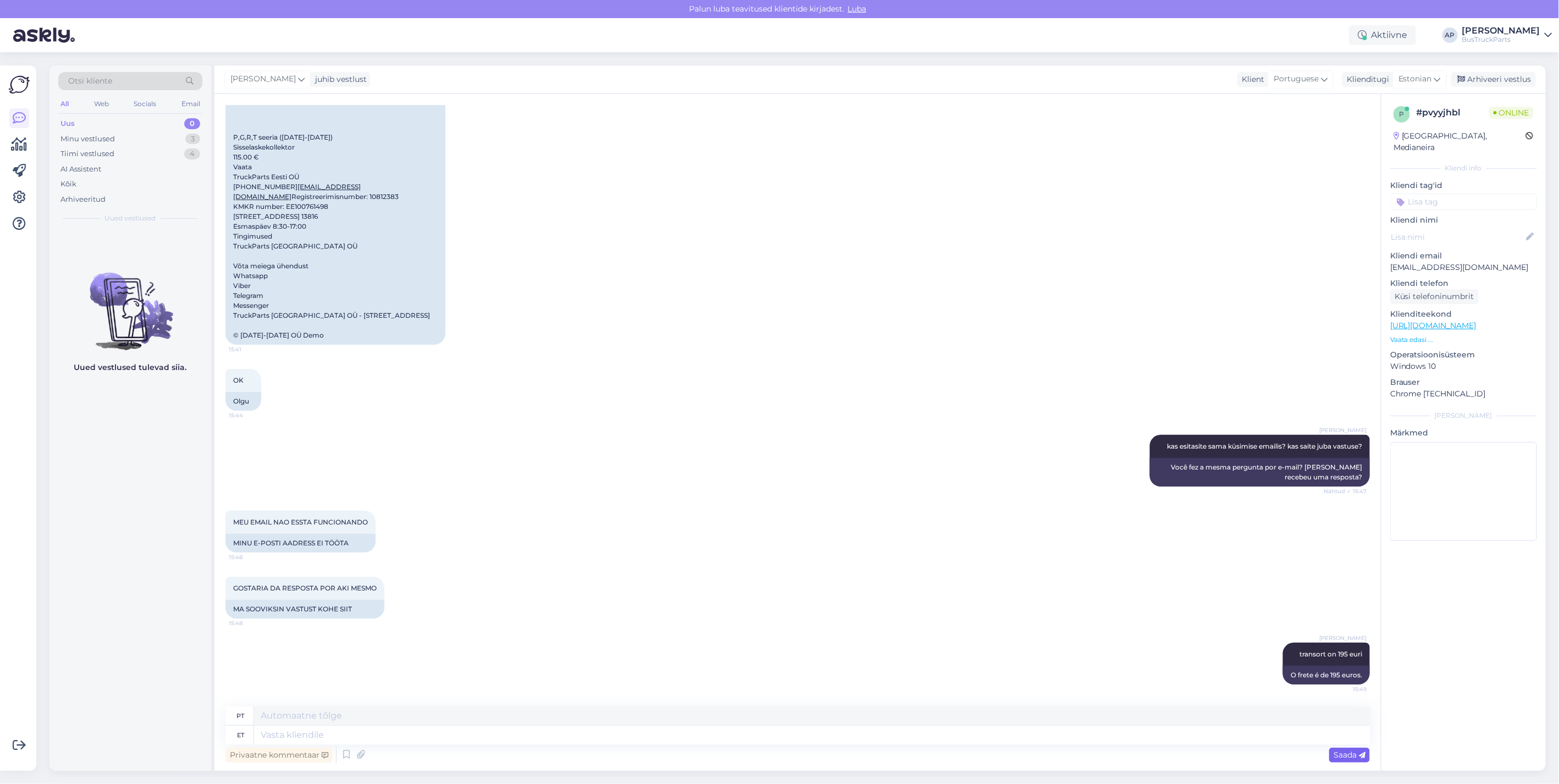
click at [1354, 753] on span "Saada" at bounding box center [1349, 754] width 32 height 10
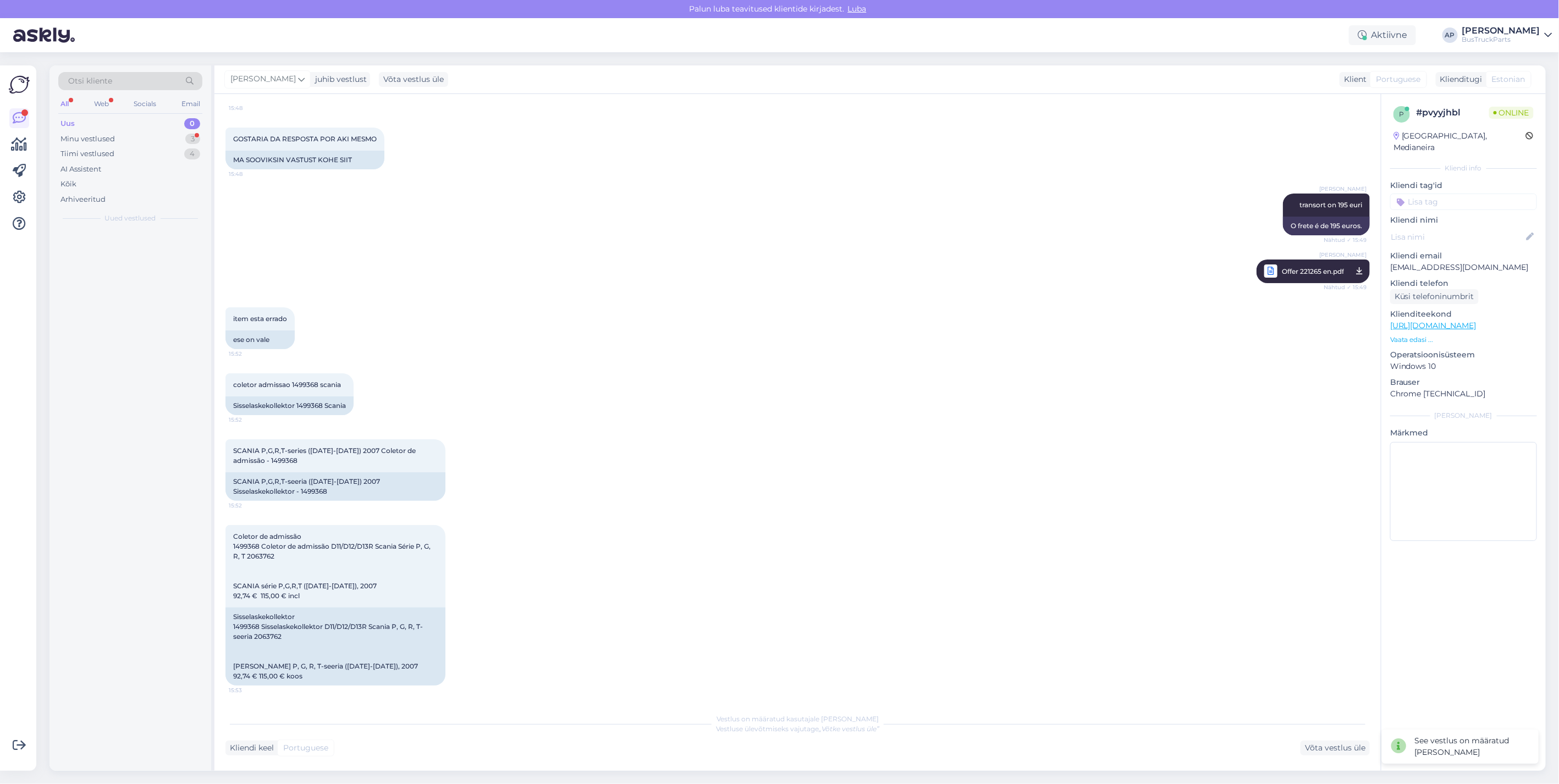
scroll to position [2789, 0]
click at [314, 744] on span "Portuguese" at bounding box center [306, 748] width 45 height 11
drag, startPoint x: 1294, startPoint y: 270, endPoint x: 1285, endPoint y: 281, distance: 14.2
click at [1294, 270] on span "Offer 221265 en.pdf" at bounding box center [1313, 271] width 62 height 14
click at [326, 742] on span "Portuguese" at bounding box center [306, 748] width 45 height 11
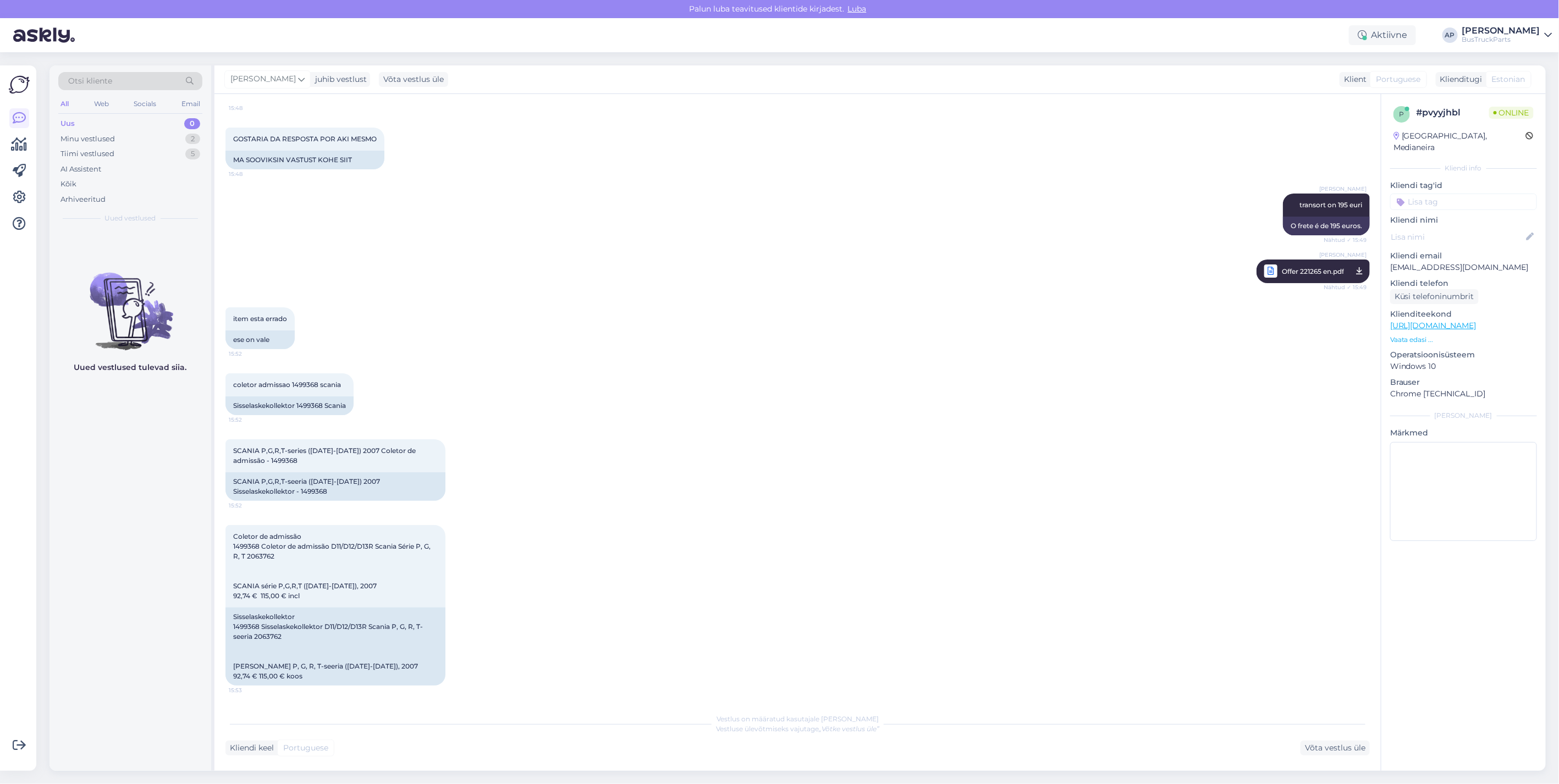
scroll to position [2838, 0]
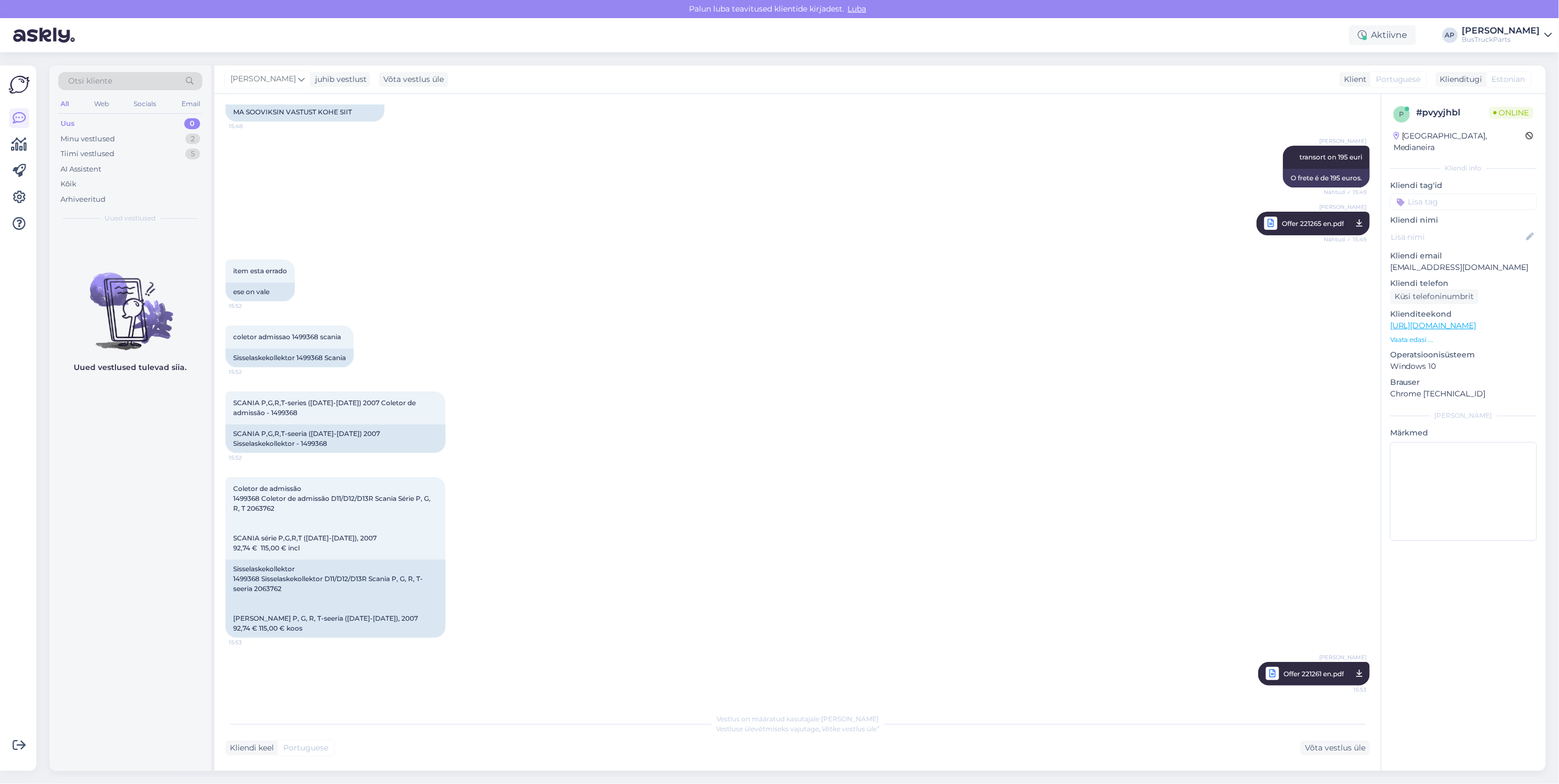
drag, startPoint x: 1036, startPoint y: 278, endPoint x: 977, endPoint y: 344, distance: 88.5
click at [1036, 278] on div "item esta errado 15:52 ese on vale" at bounding box center [798, 280] width 1144 height 66
